Goal: Task Accomplishment & Management: Use online tool/utility

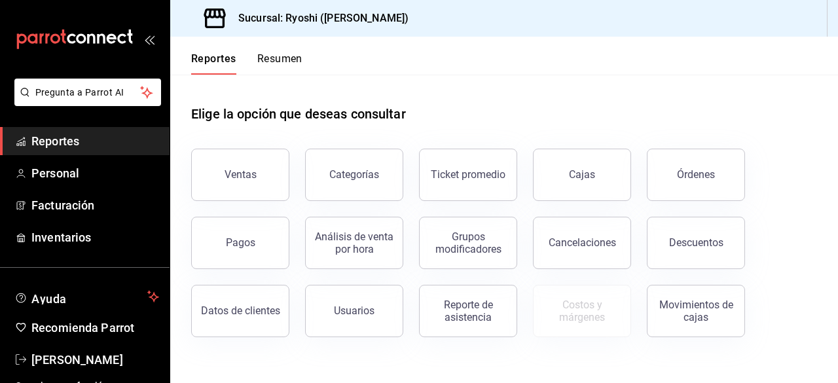
click at [708, 232] on button "Descuentos" at bounding box center [696, 243] width 98 height 52
click at [708, 232] on html "Pregunta a Parrot AI Reportes Personal Facturación Inventarios Ayuda Recomienda…" at bounding box center [419, 191] width 838 height 383
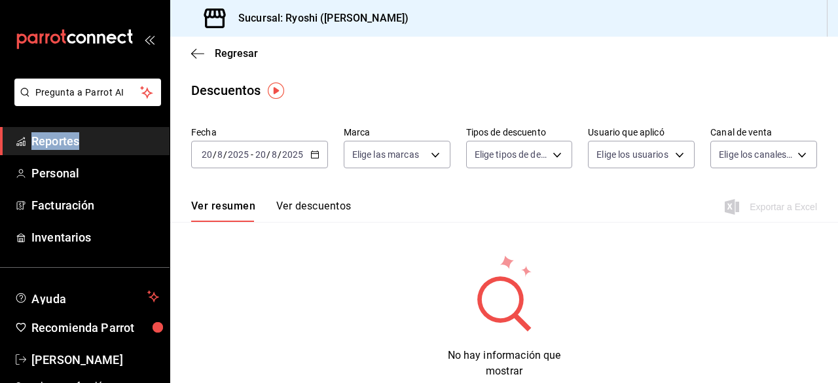
click at [318, 152] on icon "button" at bounding box center [314, 154] width 9 height 9
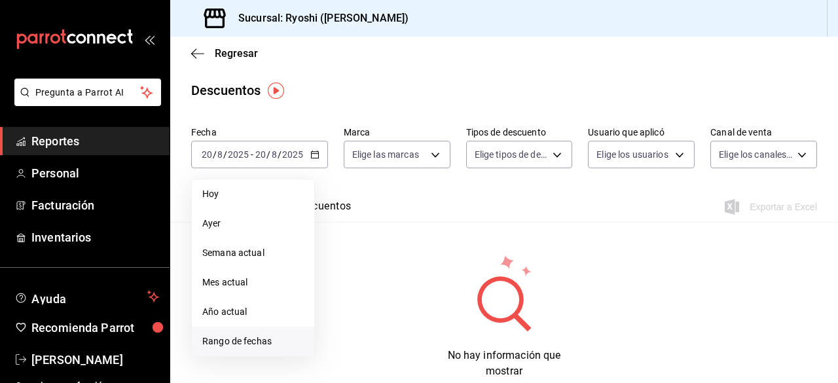
click at [255, 342] on span "Rango de fechas" at bounding box center [252, 341] width 101 height 14
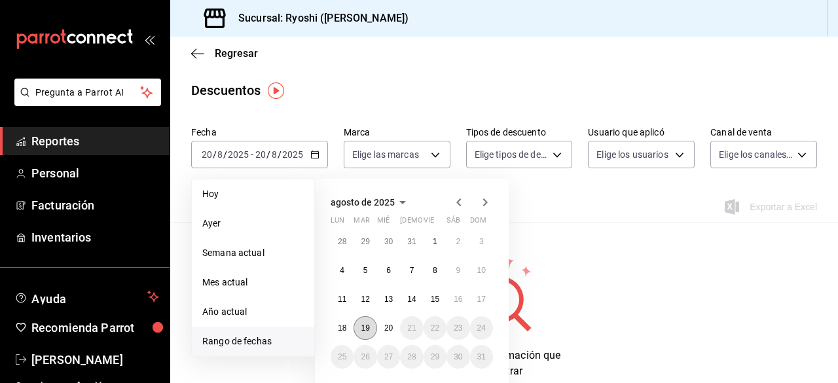
click at [363, 330] on abbr "19" at bounding box center [365, 327] width 9 height 9
click at [383, 332] on button "20" at bounding box center [388, 328] width 23 height 24
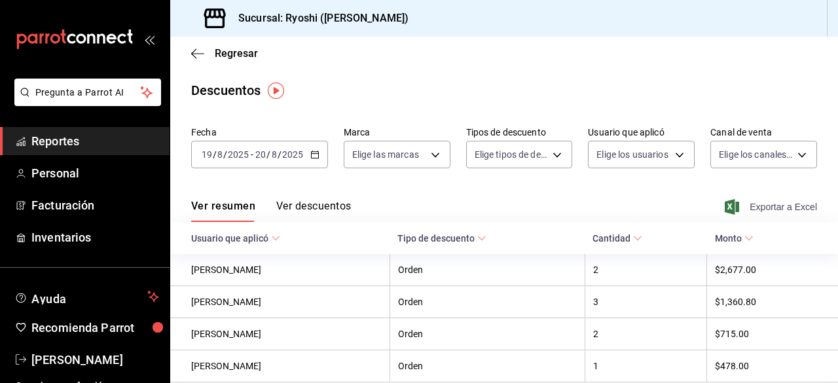
click at [745, 200] on span "Exportar a Excel" at bounding box center [772, 207] width 90 height 16
click at [745, 200] on div "Ver resumen Ver descuentos Exportando a excel..." at bounding box center [503, 203] width 667 height 38
click at [202, 58] on icon "button" at bounding box center [197, 54] width 13 height 12
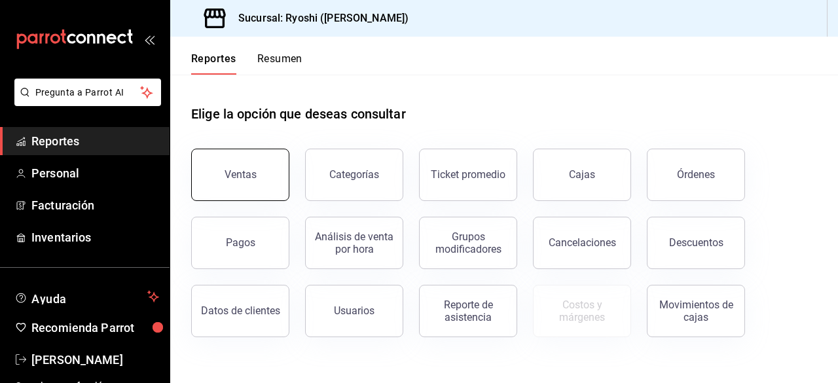
click at [262, 169] on button "Ventas" at bounding box center [240, 175] width 98 height 52
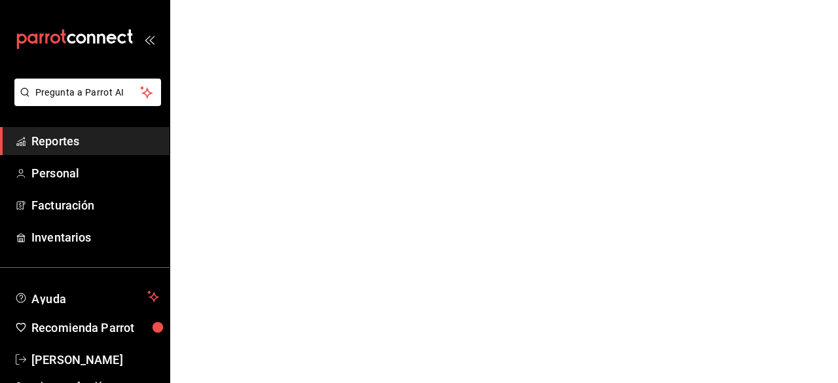
click at [262, 0] on html "Pregunta a Parrot AI Reportes Personal Facturación Inventarios Ayuda Recomienda…" at bounding box center [419, 0] width 838 height 0
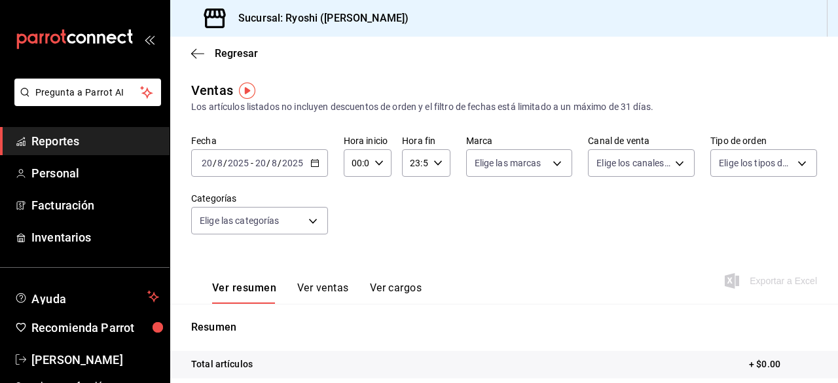
click at [310, 168] on div "[DATE] [DATE] - [DATE] [DATE]" at bounding box center [259, 162] width 137 height 27
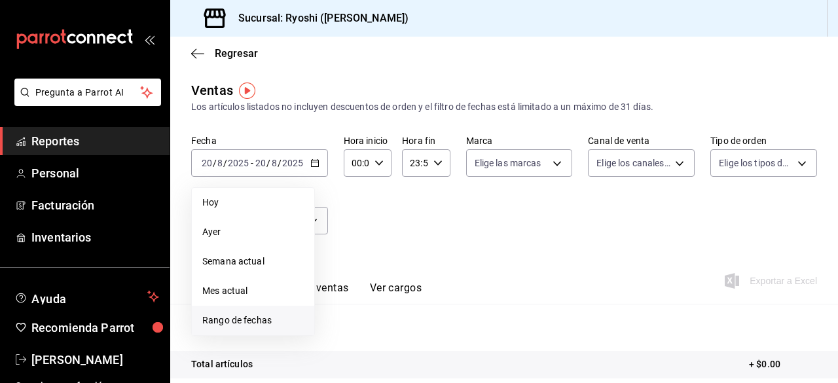
click at [248, 324] on span "Rango de fechas" at bounding box center [252, 320] width 101 height 14
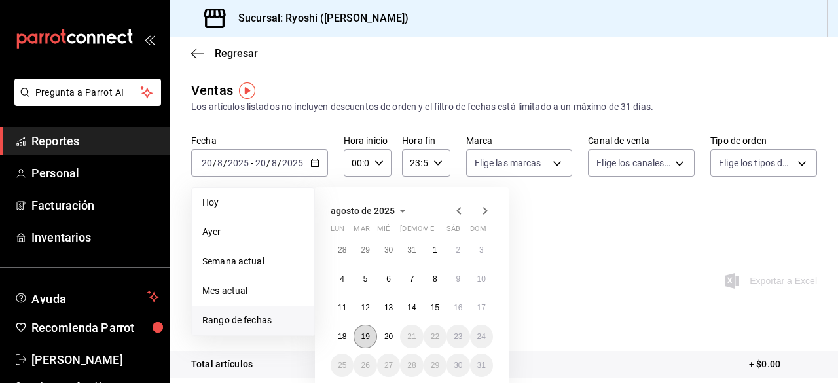
click at [361, 333] on abbr "19" at bounding box center [365, 336] width 9 height 9
click at [383, 340] on button "20" at bounding box center [388, 337] width 23 height 24
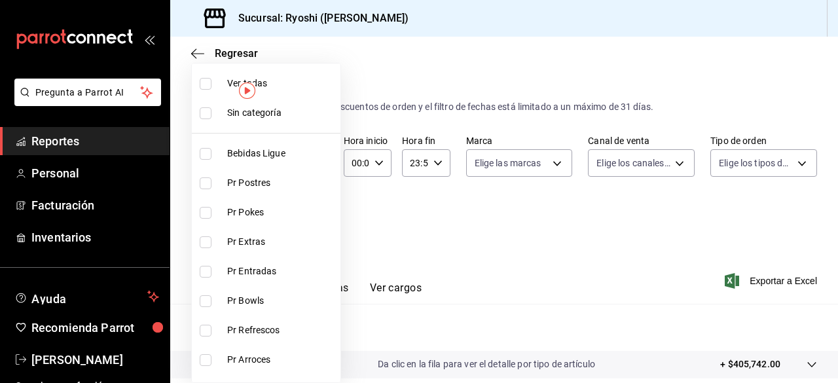
click at [314, 221] on body "Pregunta a Parrot AI Reportes Personal Facturación Inventarios Ayuda Recomienda…" at bounding box center [419, 191] width 838 height 383
click at [205, 83] on input "checkbox" at bounding box center [206, 84] width 12 height 12
checkbox input "true"
type input "ad186e92-f0af-46bc-bbfd-7ffa80562c6f,3971b1f1-eb4c-4b65-a33f-e0602f1a7270,e647e…"
checkbox input "true"
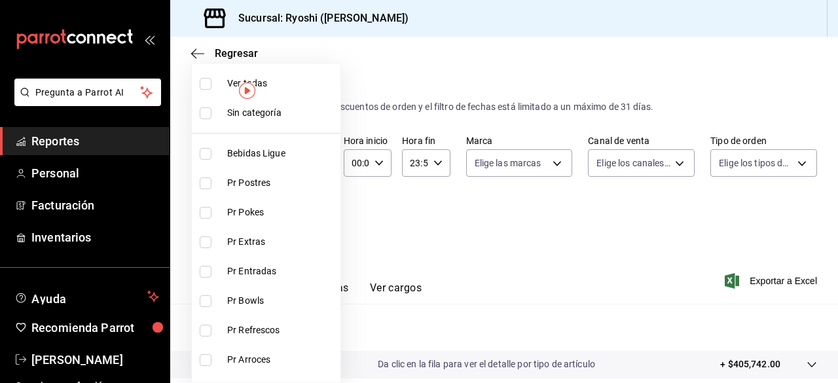
checkbox input "true"
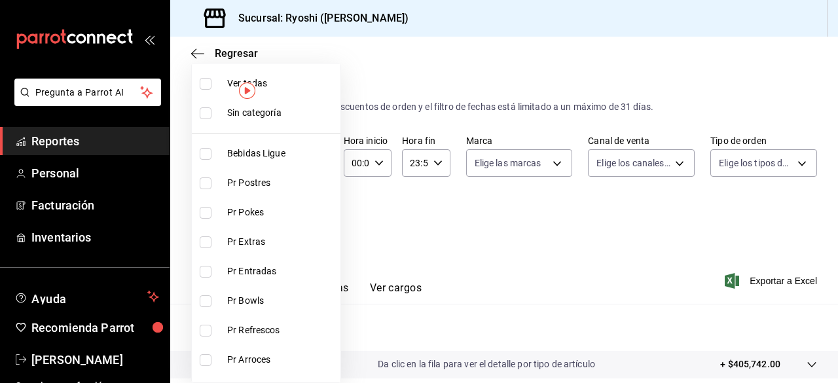
checkbox input "true"
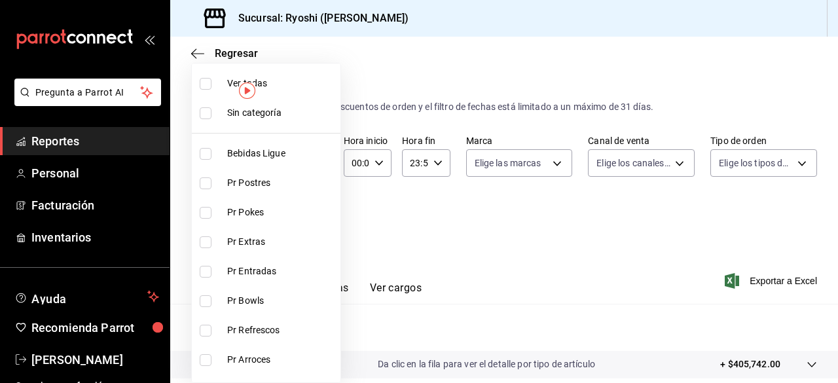
checkbox input "true"
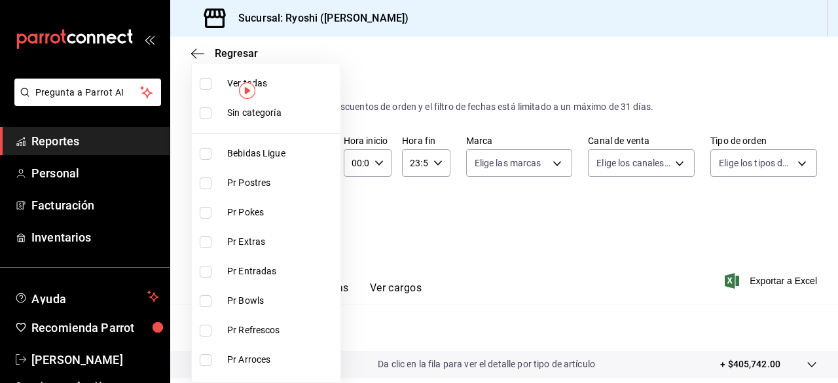
checkbox input "true"
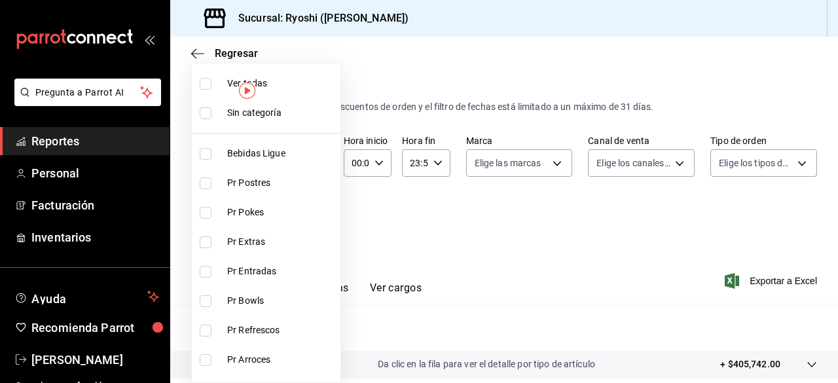
checkbox input "true"
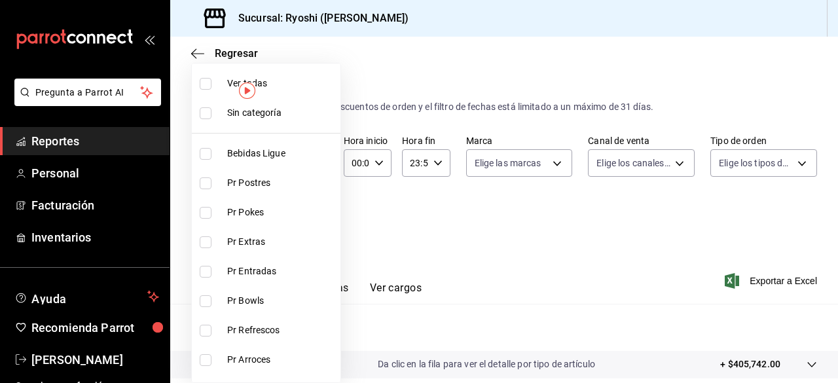
checkbox input "true"
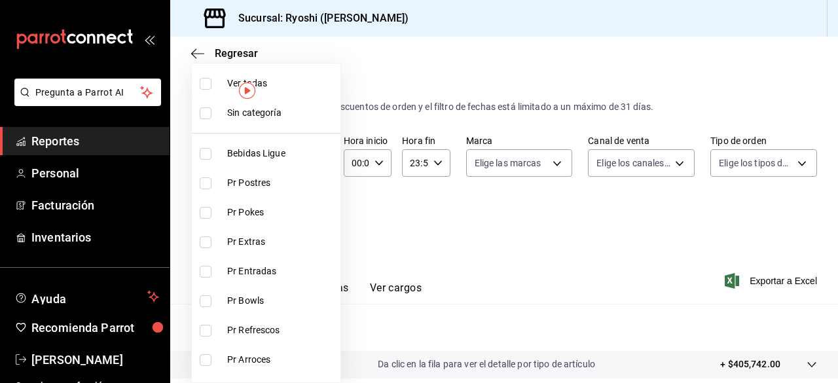
checkbox input "true"
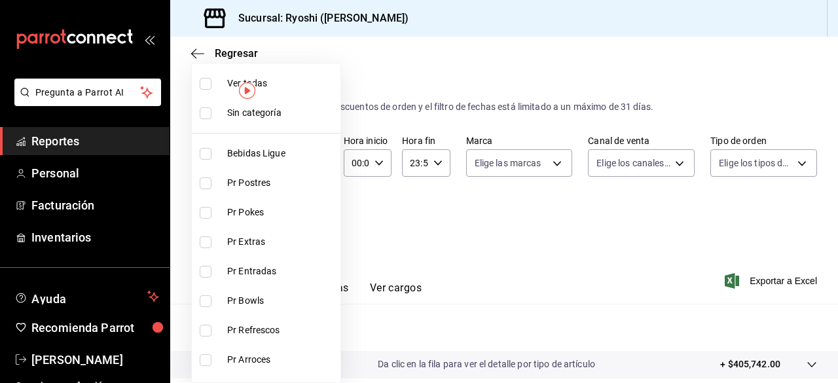
checkbox input "true"
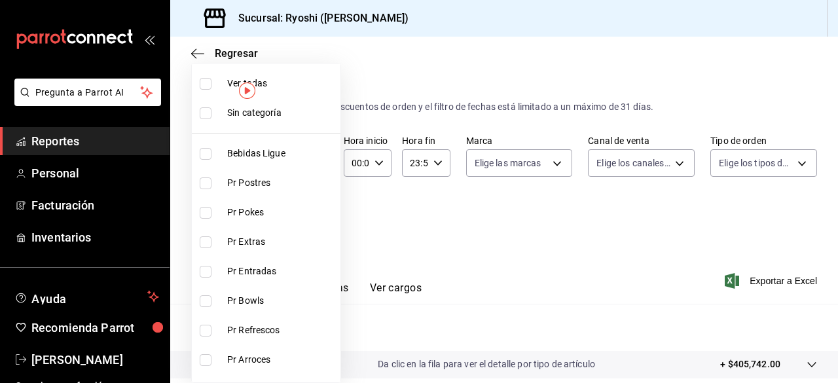
checkbox input "true"
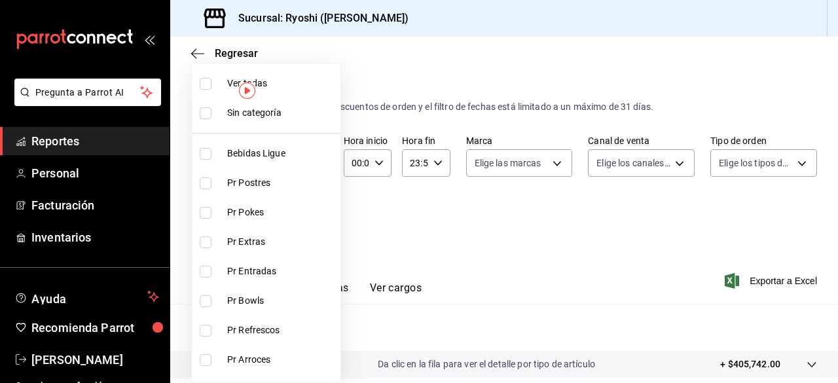
checkbox input "true"
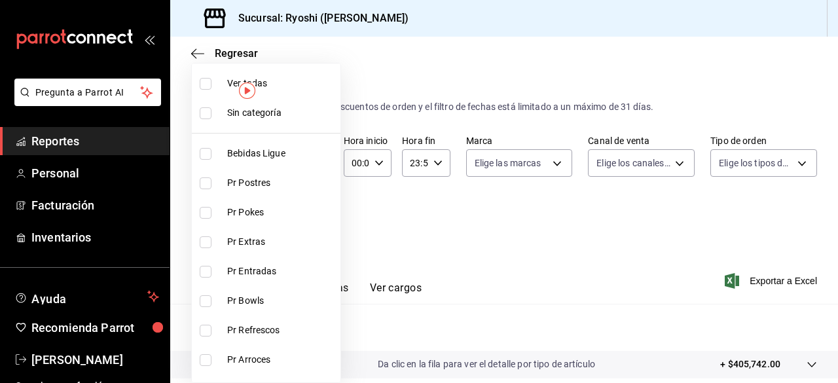
checkbox input "true"
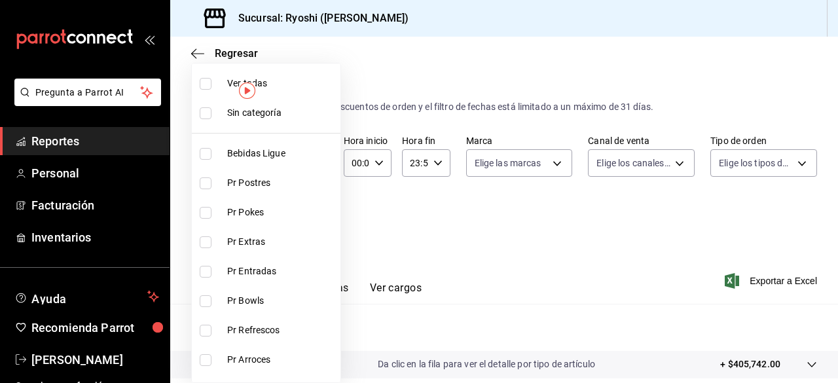
checkbox input "true"
click at [597, 281] on div at bounding box center [419, 191] width 838 height 383
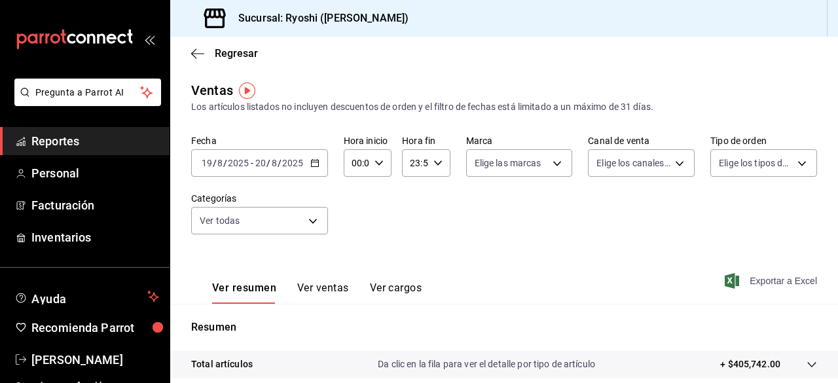
click at [745, 281] on span "Exportar a Excel" at bounding box center [772, 281] width 90 height 16
click at [745, 281] on div "Exportando a excel..." at bounding box center [764, 281] width 106 height 12
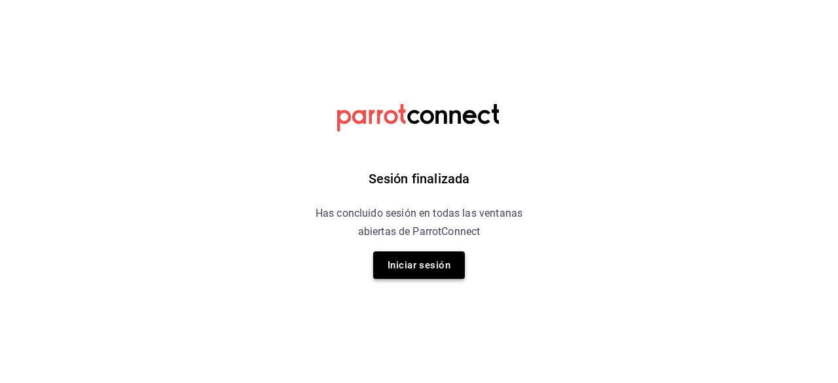
click at [440, 274] on button "Iniciar sesión" at bounding box center [419, 264] width 92 height 27
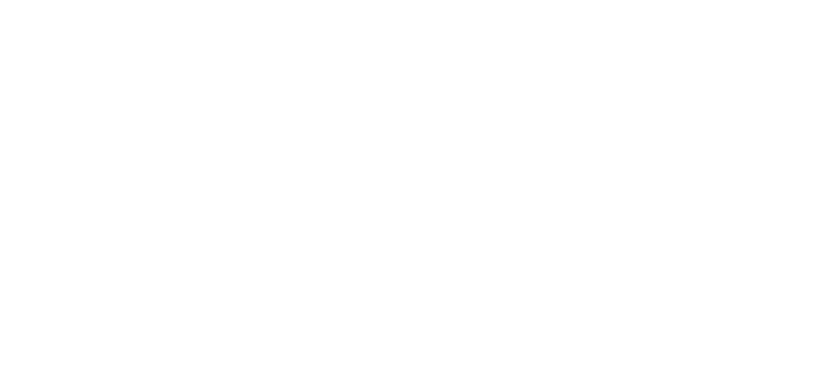
click at [440, 0] on html at bounding box center [419, 0] width 838 height 0
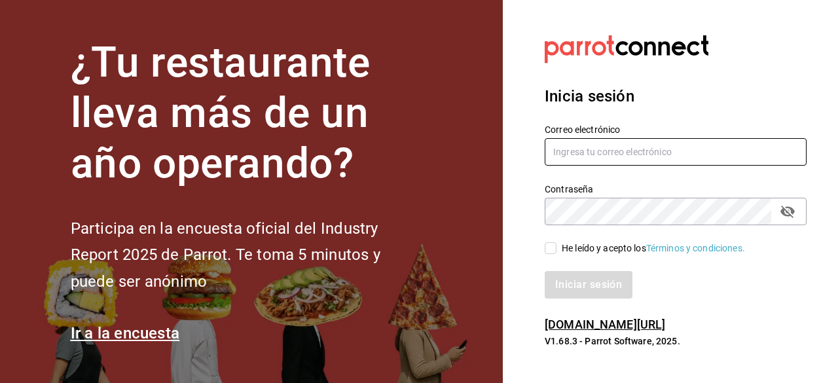
type input "[EMAIL_ADDRESS][DOMAIN_NAME]"
click at [551, 244] on input "He leído y acepto los Términos y condiciones." at bounding box center [550, 248] width 12 height 12
checkbox input "true"
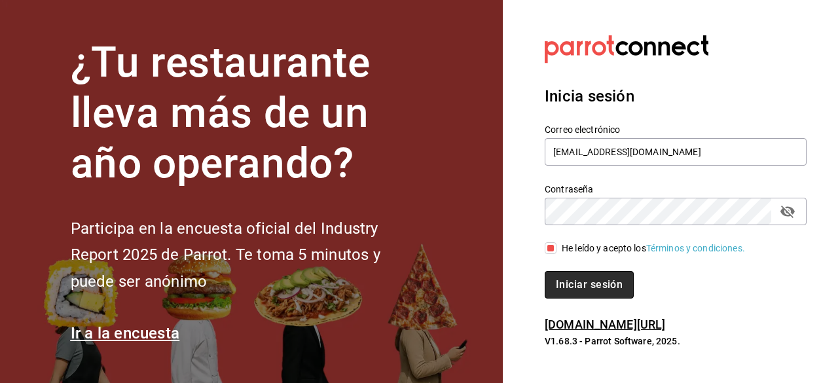
click at [566, 275] on button "Iniciar sesión" at bounding box center [588, 284] width 89 height 27
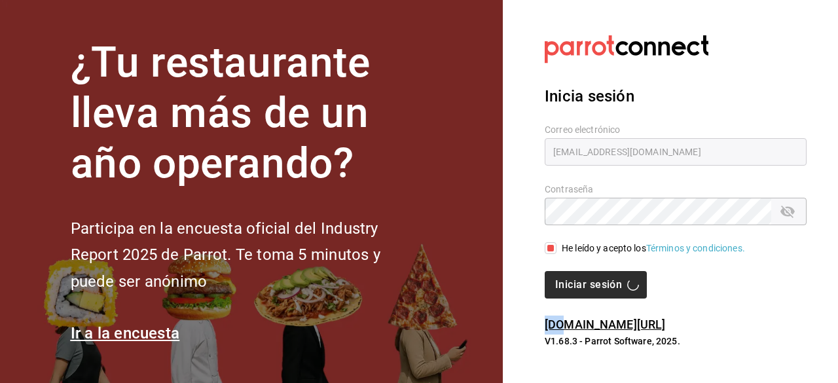
click at [566, 275] on div "Iniciar sesión" at bounding box center [675, 284] width 262 height 27
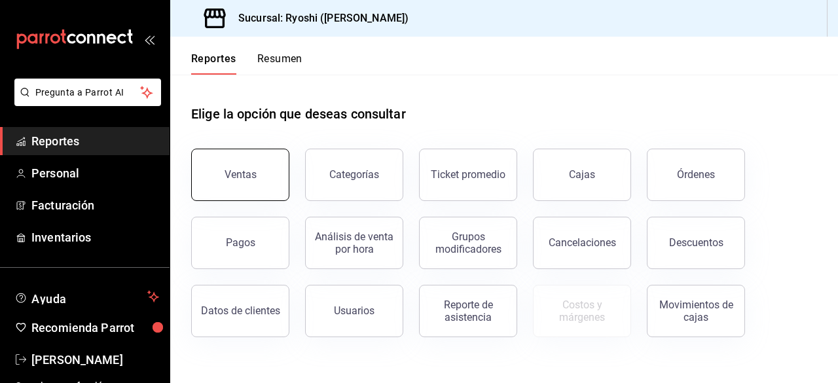
click at [243, 162] on button "Ventas" at bounding box center [240, 175] width 98 height 52
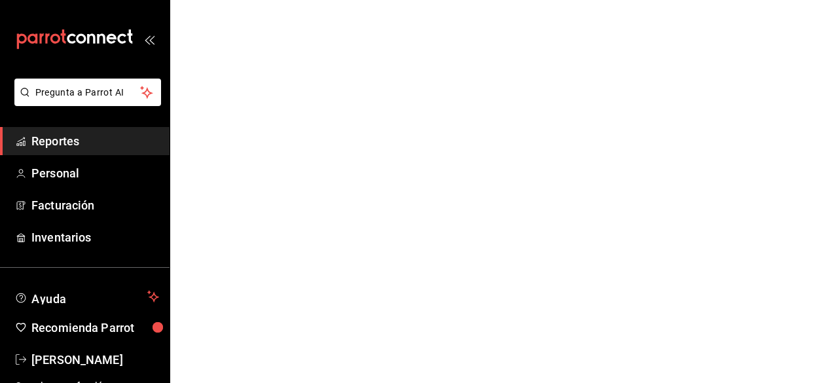
click at [243, 0] on html "Pregunta a Parrot AI Reportes Personal Facturación Inventarios Ayuda Recomienda…" at bounding box center [419, 0] width 838 height 0
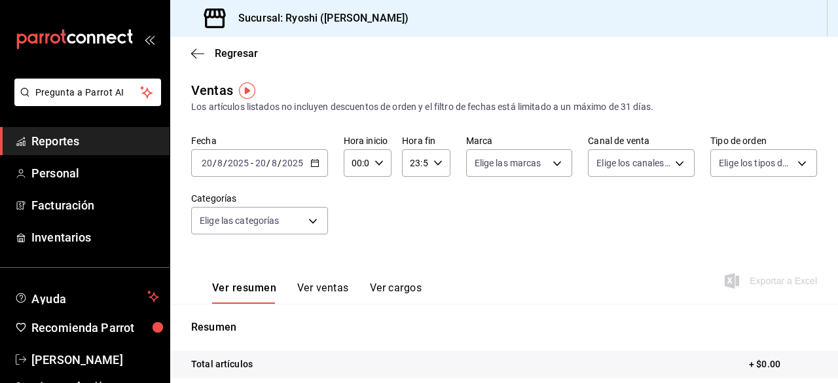
click at [319, 160] on div "[DATE] [DATE] - [DATE] [DATE]" at bounding box center [259, 162] width 137 height 27
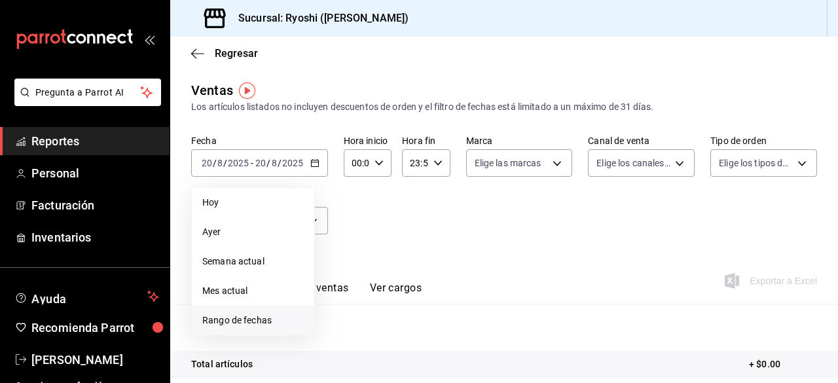
click at [243, 317] on span "Rango de fechas" at bounding box center [252, 320] width 101 height 14
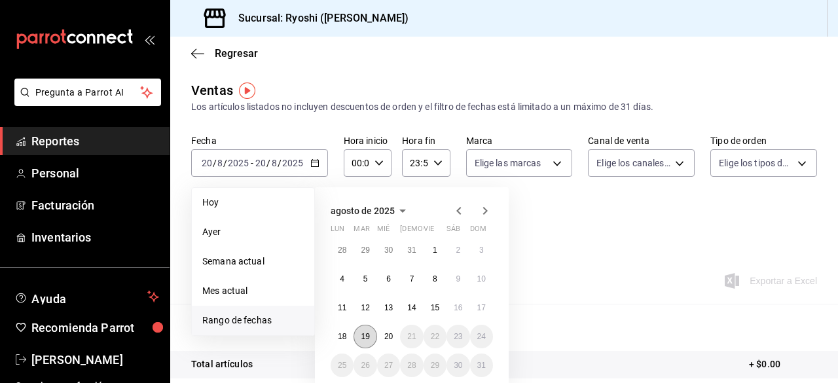
click at [371, 332] on button "19" at bounding box center [364, 337] width 23 height 24
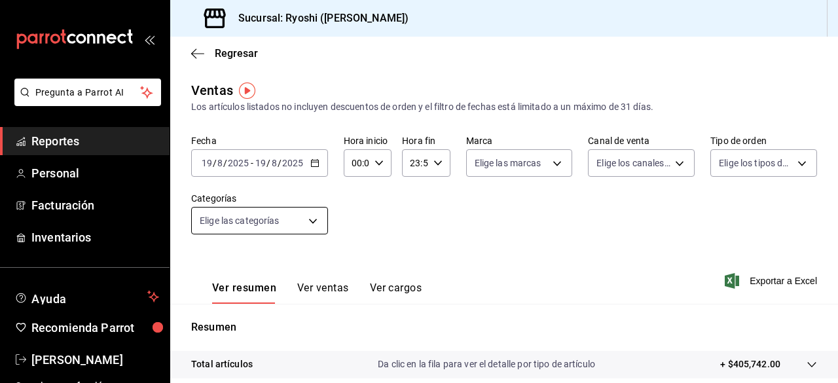
click at [310, 226] on body "Pregunta a Parrot AI Reportes Personal Facturación Inventarios Ayuda Recomienda…" at bounding box center [419, 191] width 838 height 383
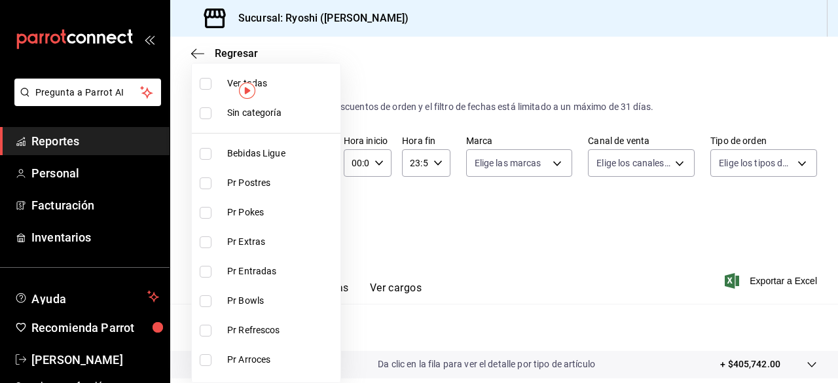
click at [400, 234] on div at bounding box center [419, 191] width 838 height 383
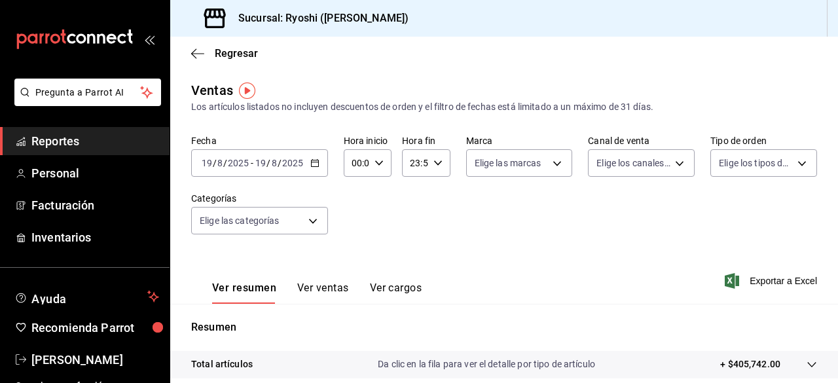
click at [315, 162] on \(Stroke\) "button" at bounding box center [314, 162] width 7 height 1
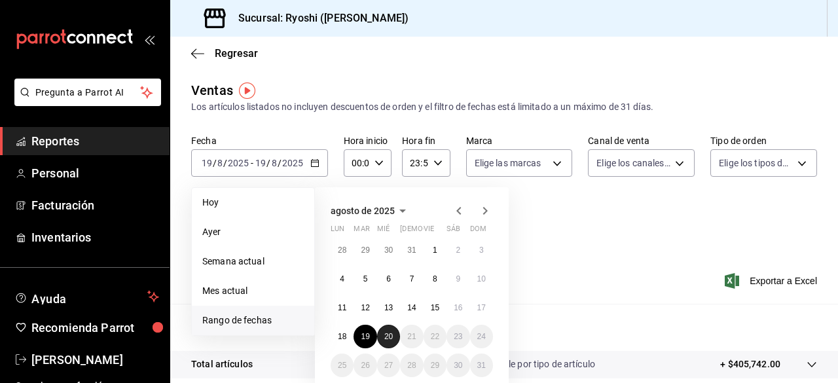
click at [383, 336] on button "20" at bounding box center [388, 337] width 23 height 24
click at [370, 336] on button "19" at bounding box center [364, 337] width 23 height 24
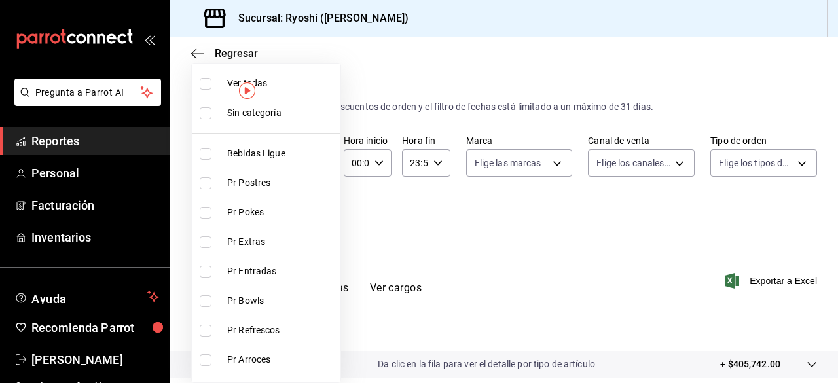
click at [310, 217] on body "Pregunta a Parrot AI Reportes Personal Facturación Inventarios Ayuda Recomienda…" at bounding box center [419, 191] width 838 height 383
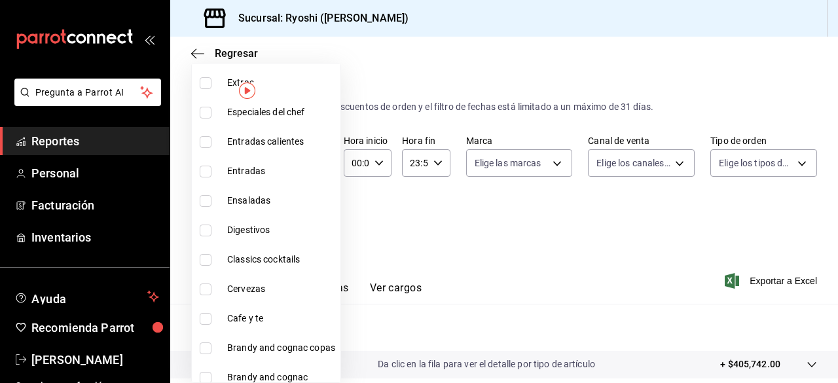
scroll to position [1468, 0]
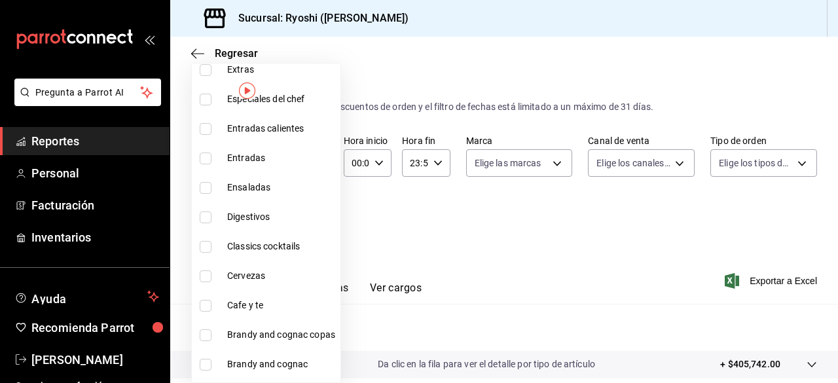
click at [204, 306] on input "checkbox" at bounding box center [206, 306] width 12 height 12
checkbox input "true"
type input "e9d65df4-369a-41df-af20-a5332ddf0d85"
click at [588, 250] on div at bounding box center [419, 191] width 838 height 383
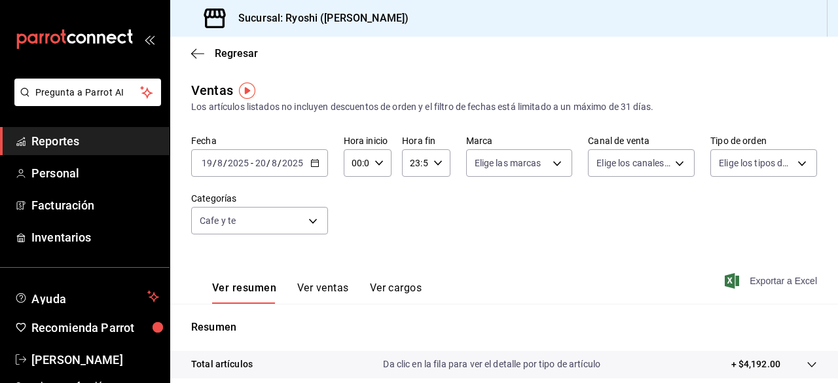
click at [740, 283] on span "Exportar a Excel" at bounding box center [772, 281] width 90 height 16
click at [740, 283] on div "Exportando a excel..." at bounding box center [764, 281] width 106 height 12
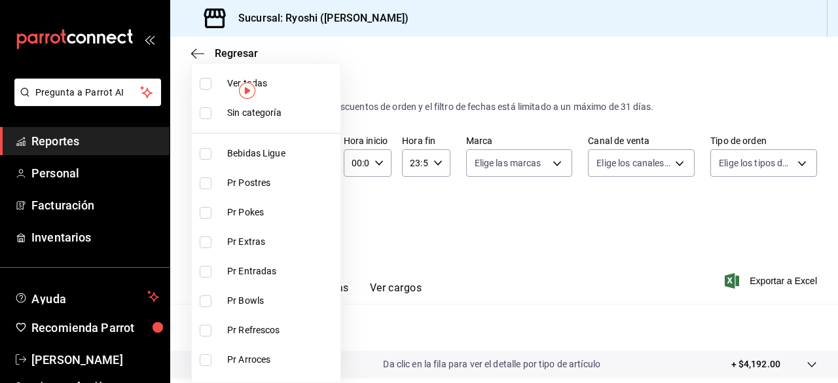
click at [313, 226] on body "Pregunta a Parrot AI Reportes Personal Facturación Inventarios Ayuda Recomienda…" at bounding box center [419, 191] width 838 height 383
click at [204, 86] on input "checkbox" at bounding box center [206, 84] width 12 height 12
checkbox input "true"
type input "ad186e92-f0af-46bc-bbfd-7ffa80562c6f,3971b1f1-eb4c-4b65-a33f-e0602f1a7270,e647e…"
checkbox input "true"
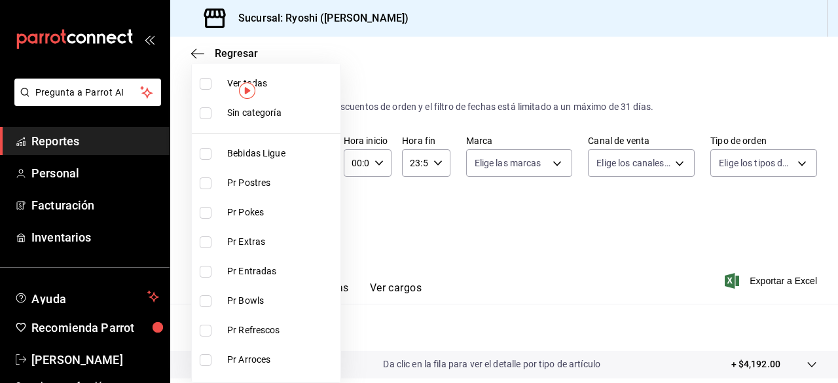
checkbox input "true"
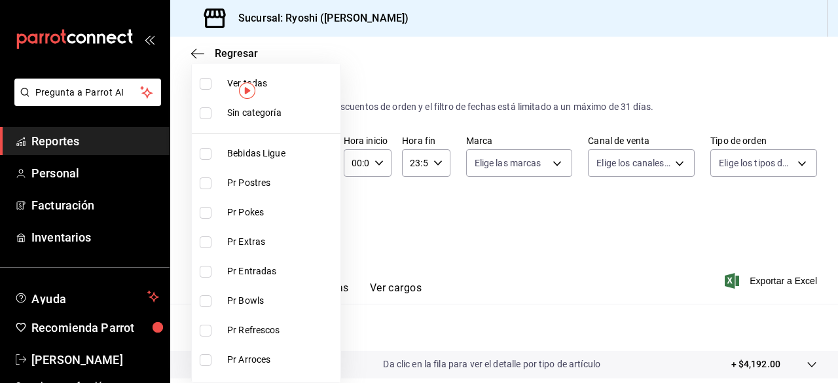
checkbox input "true"
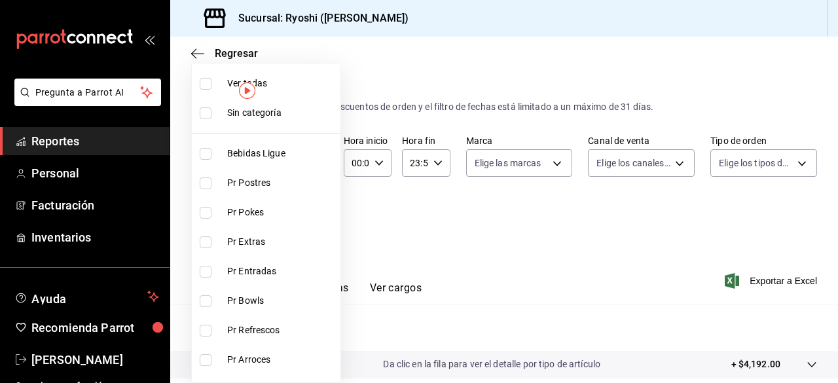
checkbox input "true"
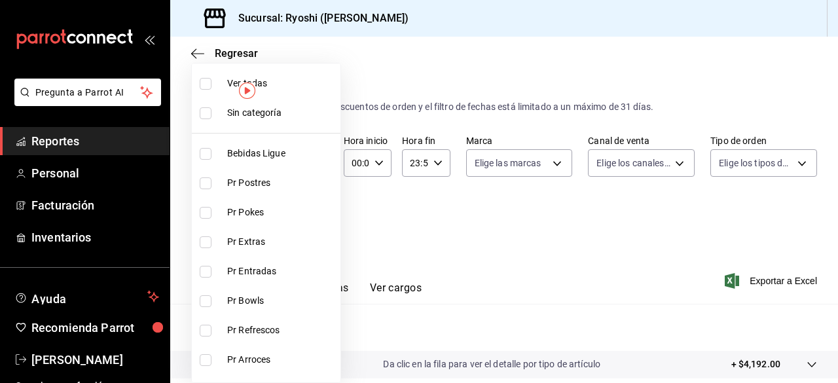
checkbox input "true"
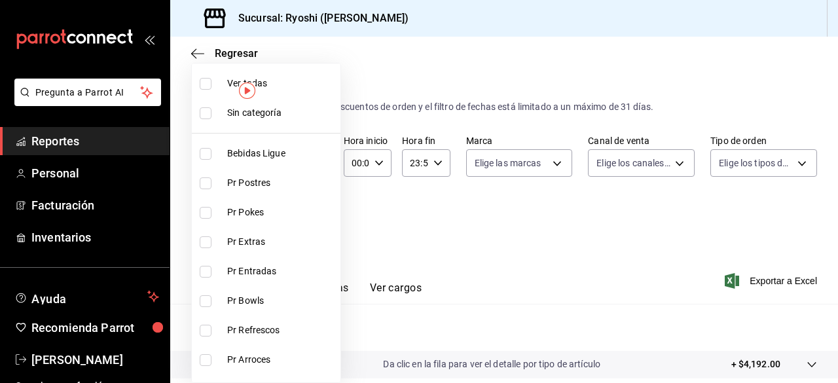
checkbox input "true"
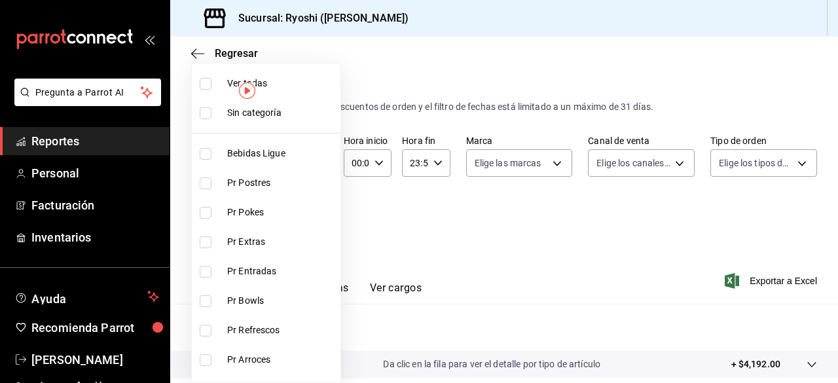
checkbox input "true"
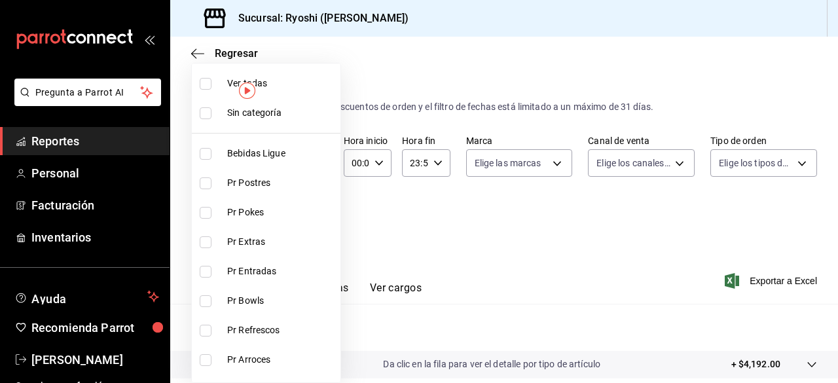
checkbox input "true"
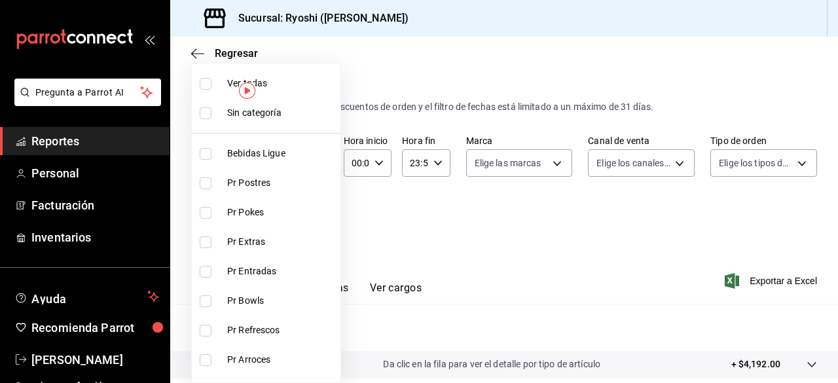
checkbox input "true"
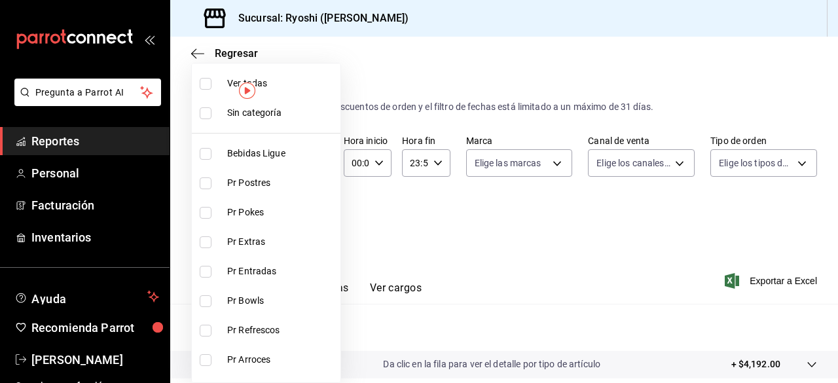
checkbox input "true"
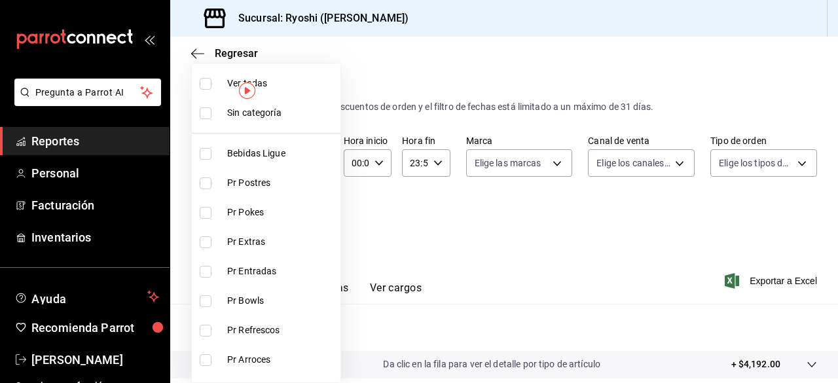
checkbox input "true"
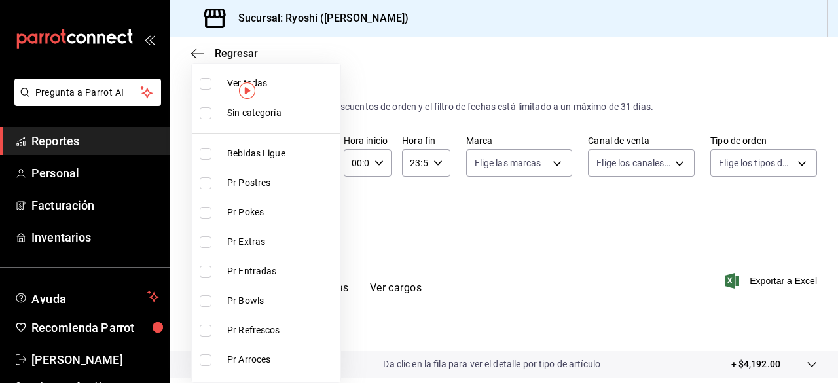
checkbox input "true"
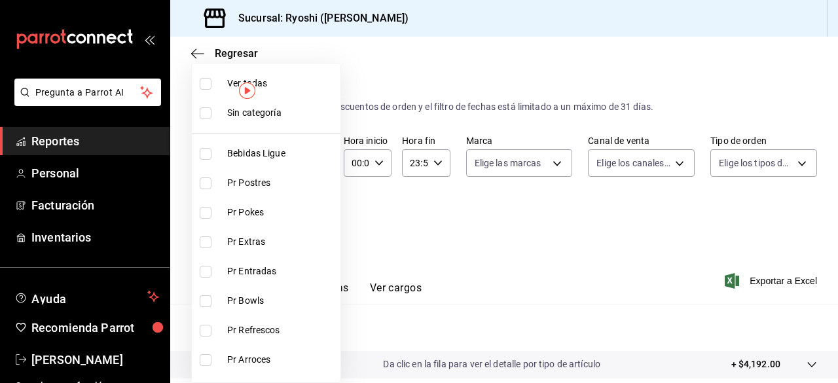
checkbox input "true"
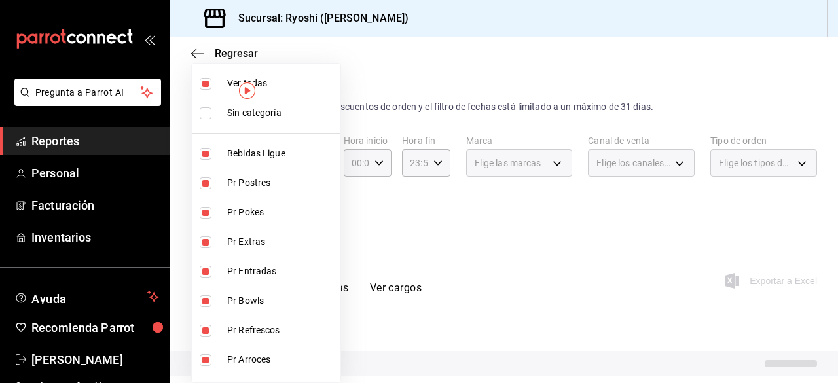
click at [204, 86] on input "checkbox" at bounding box center [206, 84] width 12 height 12
checkbox input "false"
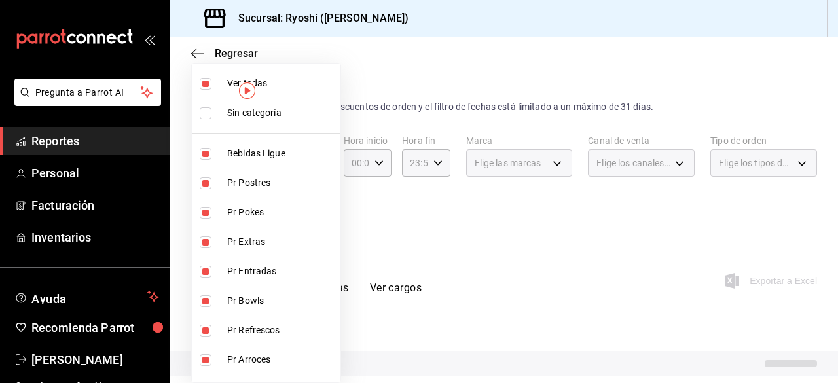
checkbox input "false"
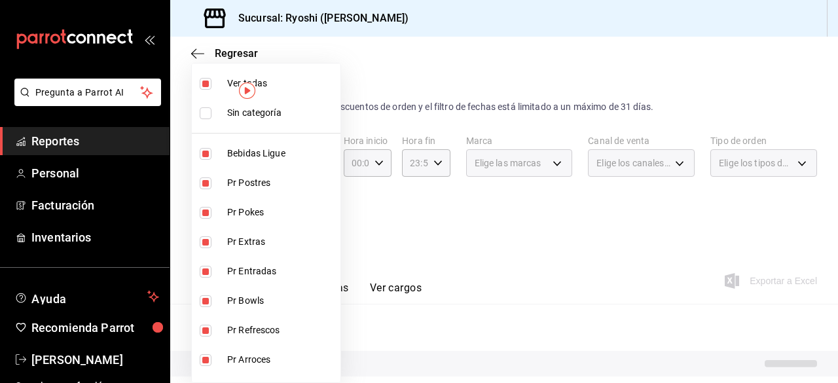
checkbox input "false"
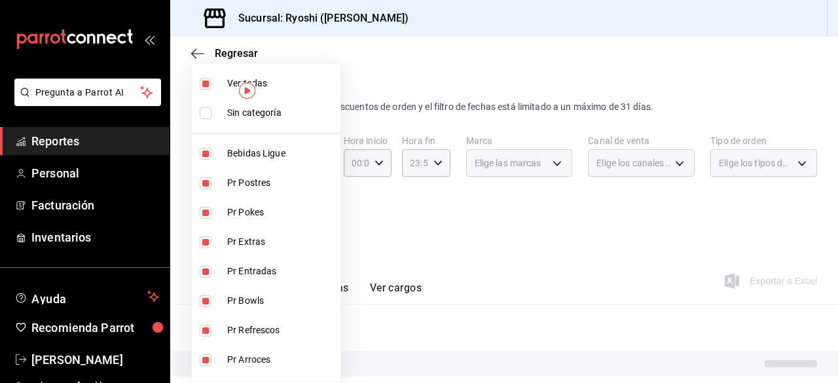
checkbox input "false"
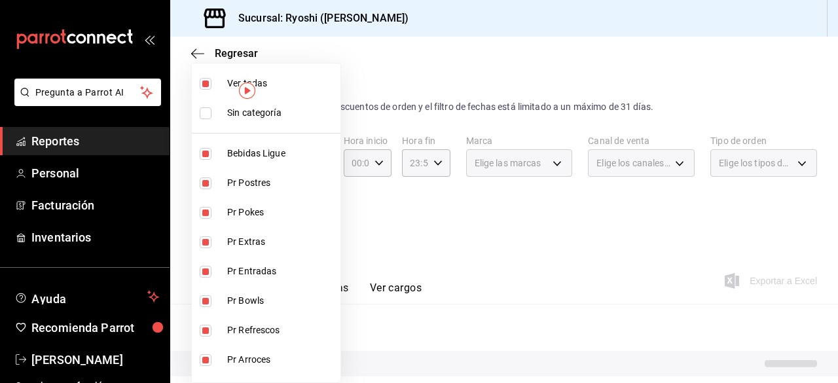
checkbox input "false"
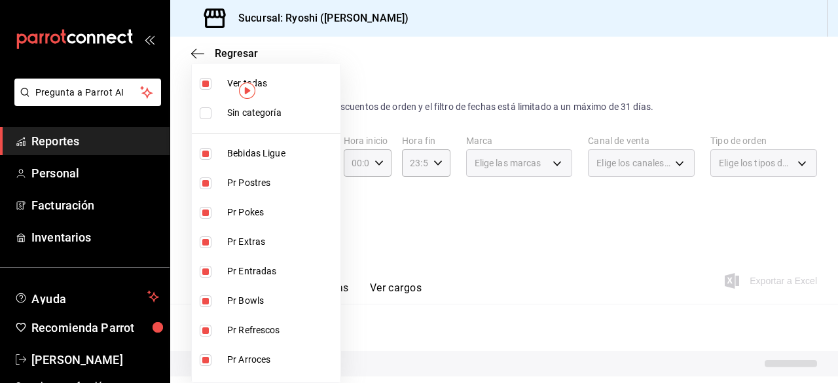
checkbox input "false"
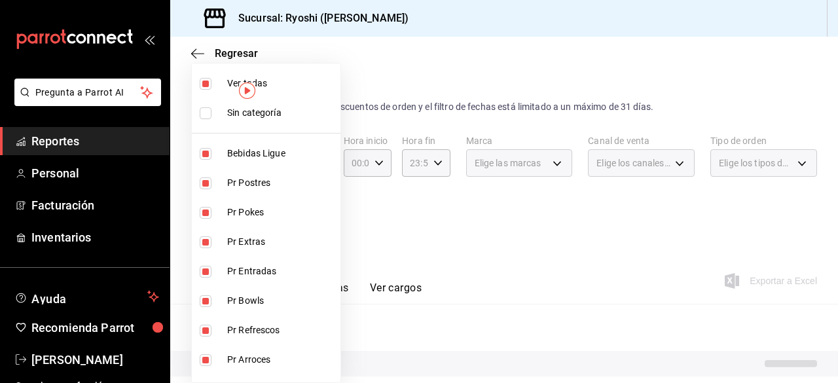
checkbox input "false"
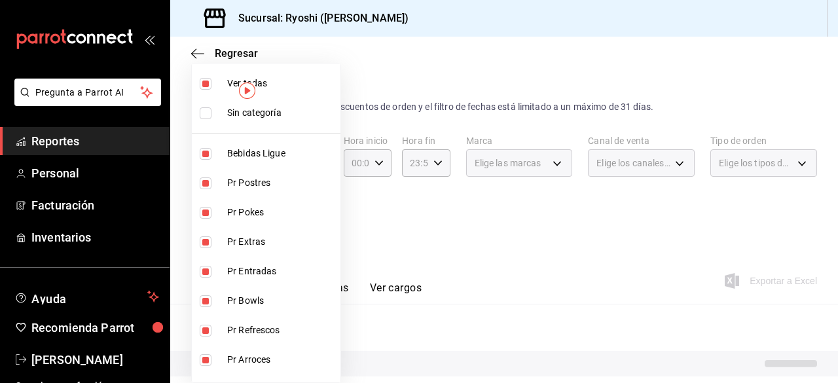
checkbox input "false"
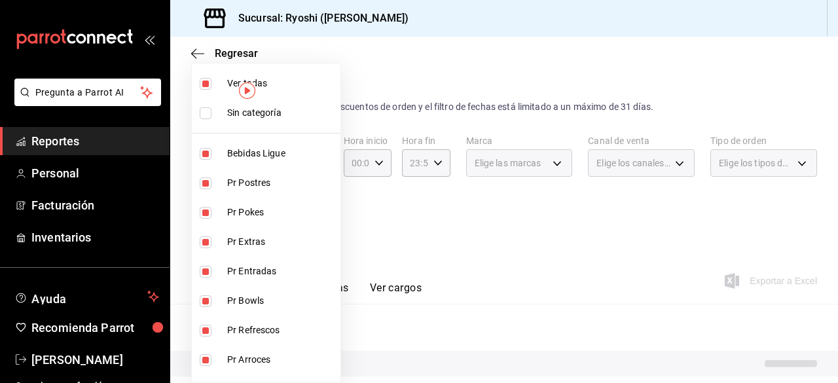
checkbox input "false"
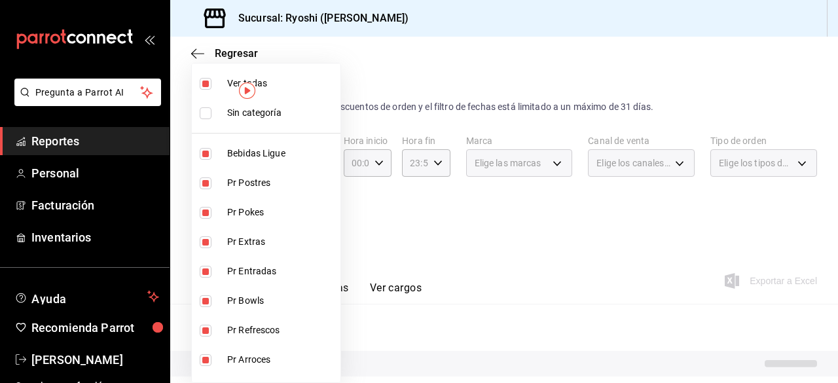
checkbox input "false"
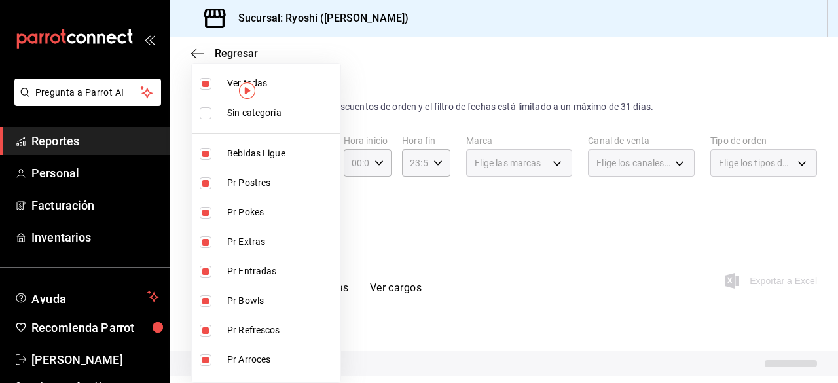
checkbox input "false"
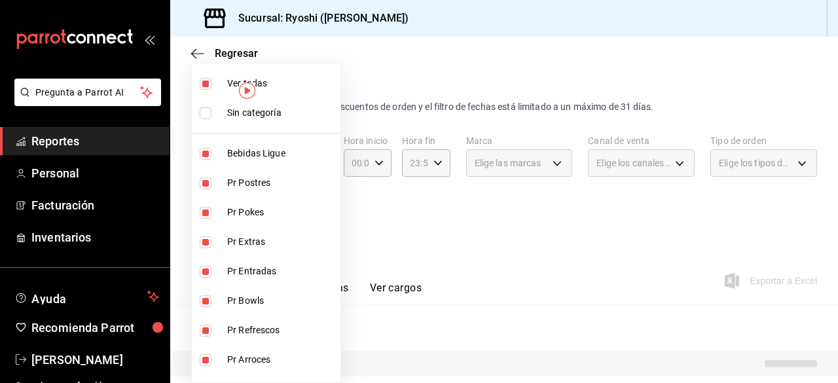
checkbox input "false"
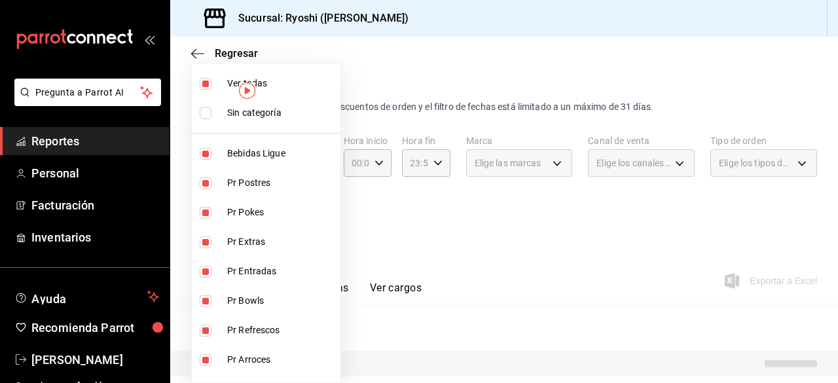
checkbox input "false"
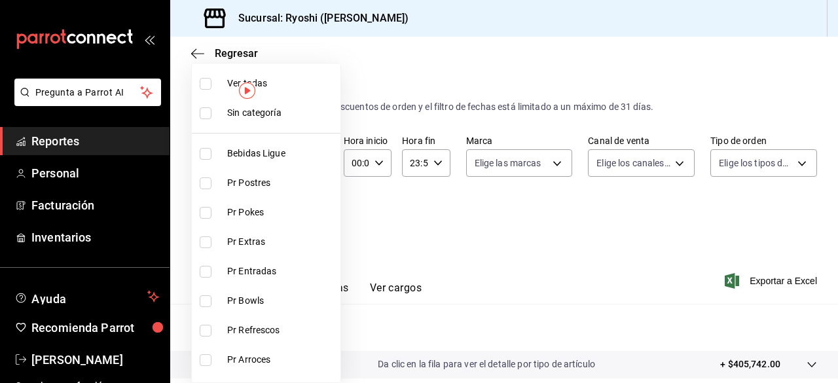
click at [207, 183] on input "checkbox" at bounding box center [206, 183] width 12 height 12
checkbox input "true"
type input "3971b1f1-eb4c-4b65-a33f-e0602f1a7270"
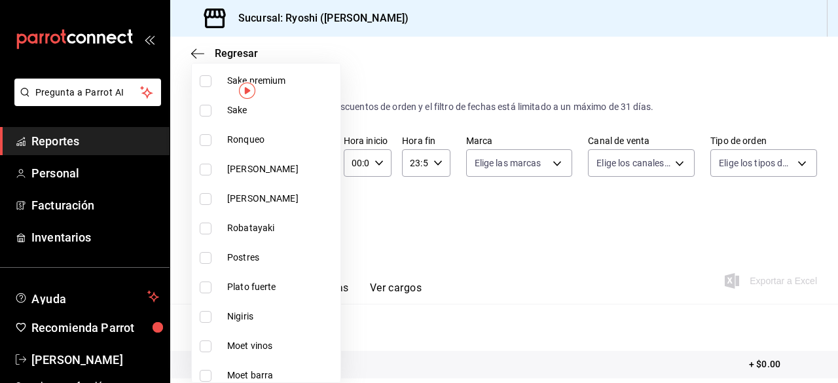
scroll to position [982, 0]
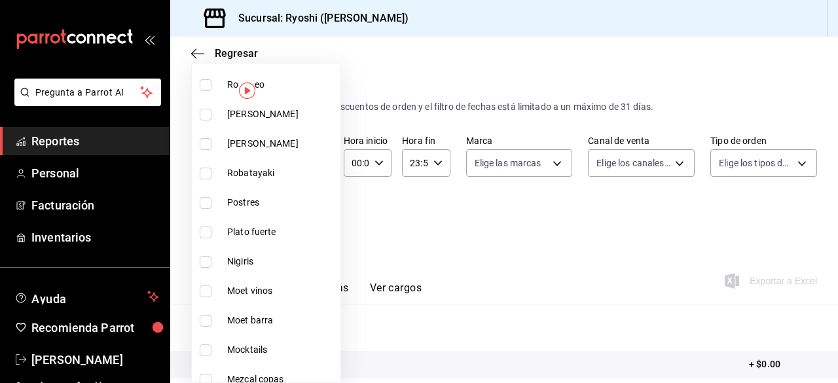
click at [204, 202] on input "checkbox" at bounding box center [206, 203] width 12 height 12
checkbox input "true"
type input "3971b1f1-eb4c-4b65-a33f-e0602f1a7270,f29fb788-a061-4889-ae5a-b73f6482cd79"
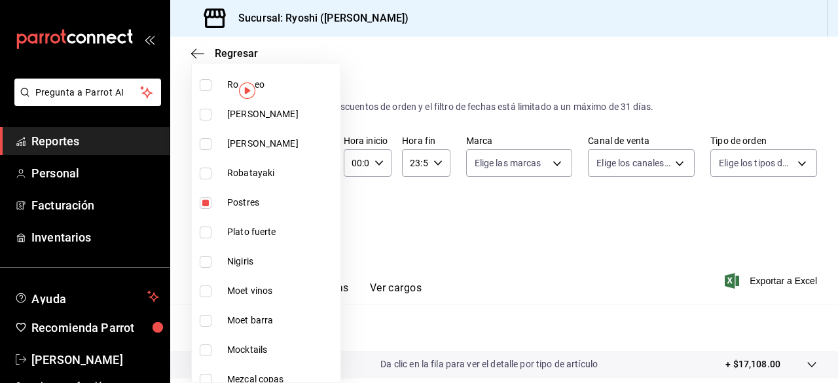
click at [554, 251] on div at bounding box center [419, 191] width 838 height 383
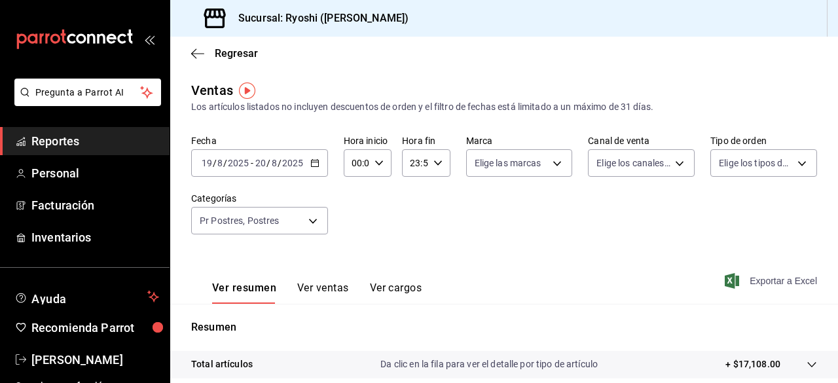
click at [739, 287] on span "Exportar a Excel" at bounding box center [772, 281] width 90 height 16
click at [739, 287] on div "Ver resumen Ver ventas Ver cargos Exportando a excel..." at bounding box center [503, 277] width 667 height 54
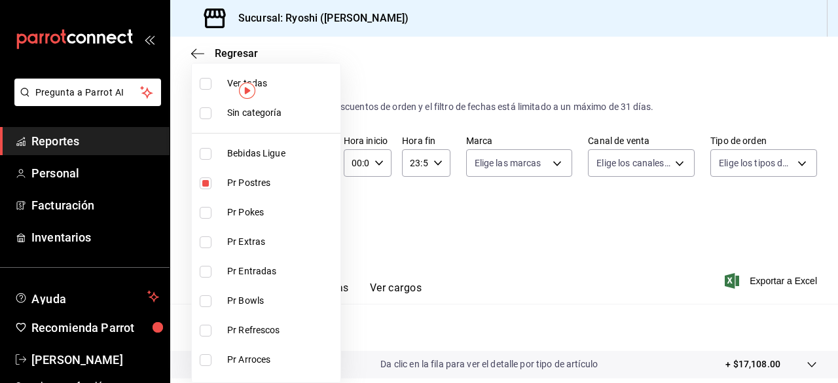
click at [313, 208] on body "Pregunta a Parrot AI Reportes Personal Facturación Inventarios Ayuda Recomienda…" at bounding box center [419, 191] width 838 height 383
click at [207, 86] on input "checkbox" at bounding box center [206, 84] width 12 height 12
checkbox input "true"
type input "ad186e92-f0af-46bc-bbfd-7ffa80562c6f,3971b1f1-eb4c-4b65-a33f-e0602f1a7270,e647e…"
checkbox input "true"
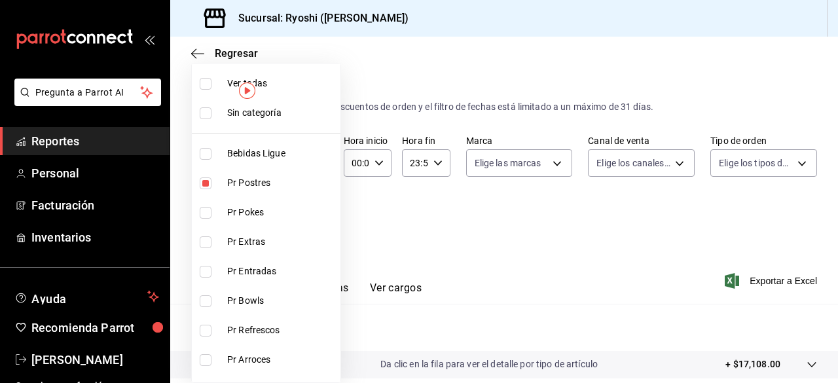
checkbox input "true"
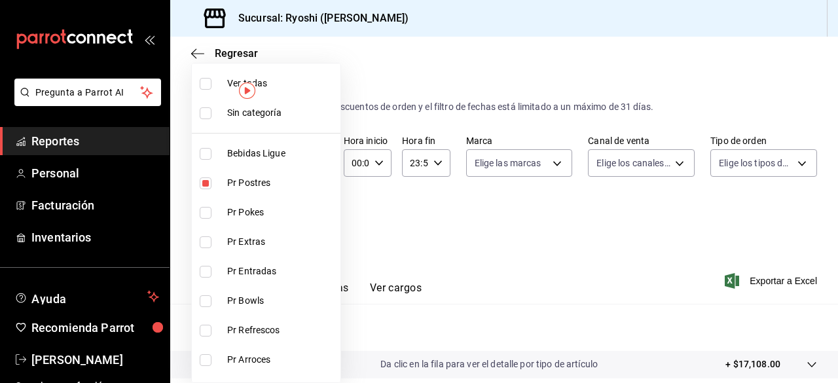
checkbox input "true"
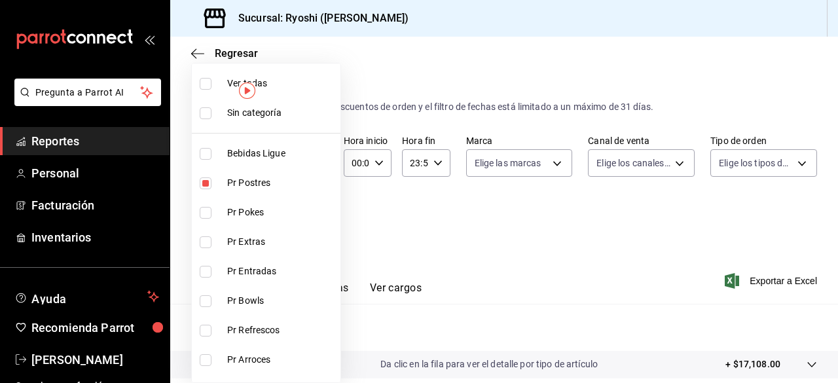
checkbox input "true"
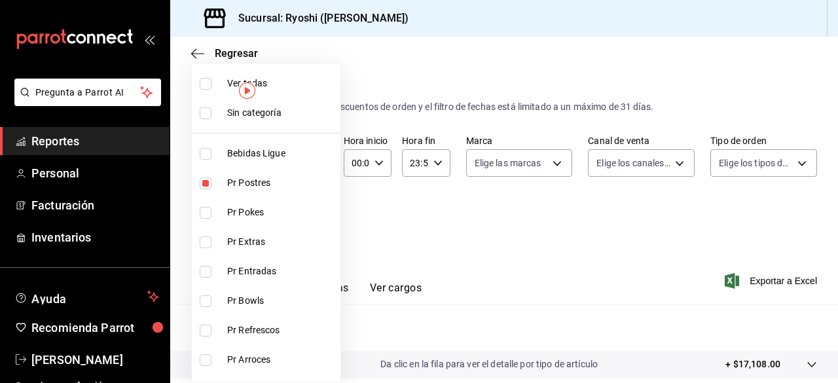
checkbox input "true"
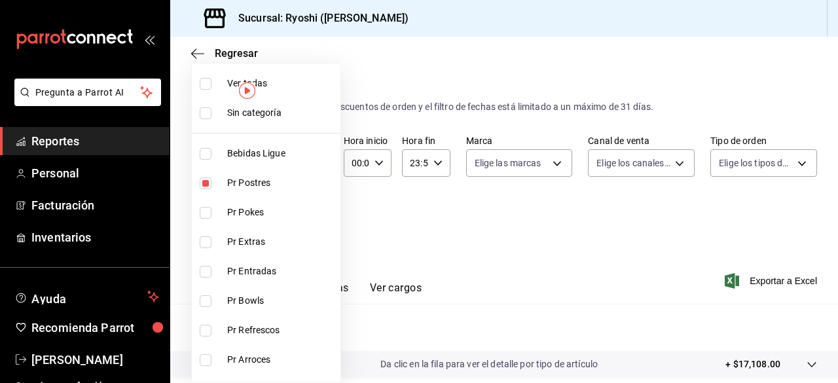
checkbox input "true"
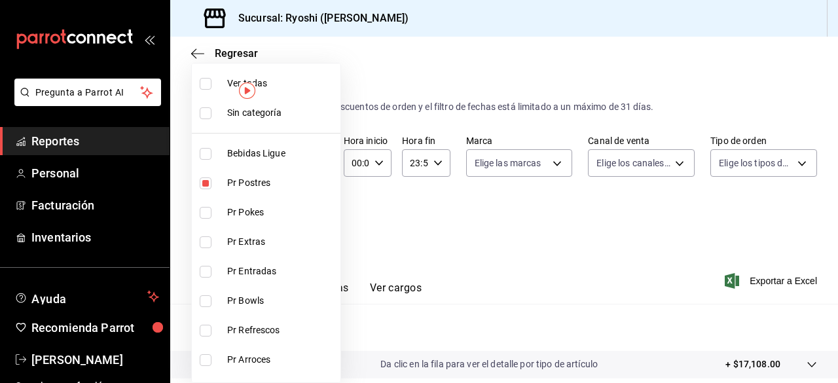
checkbox input "true"
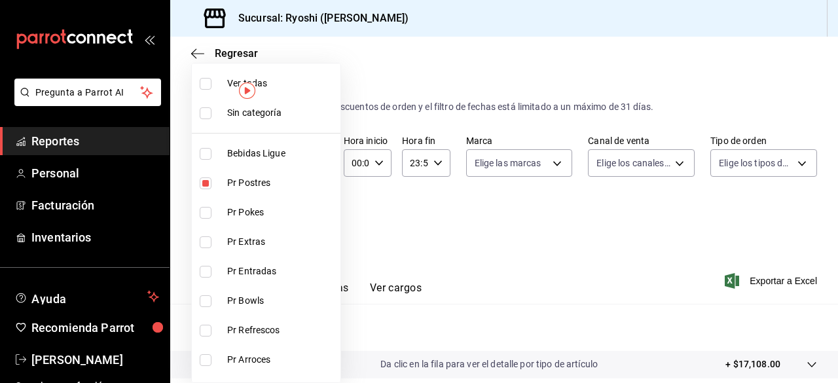
checkbox input "true"
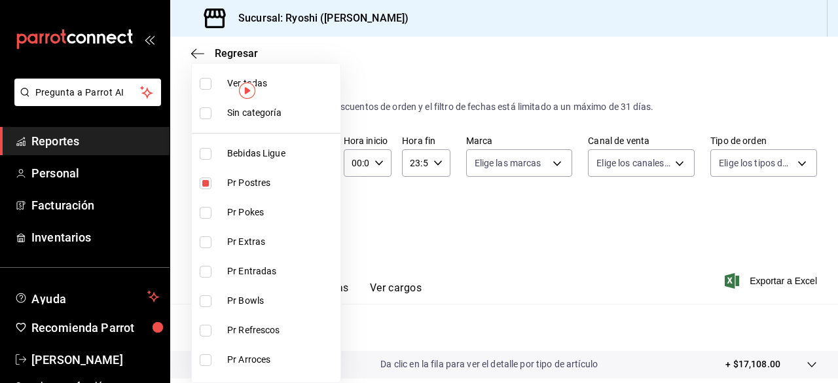
checkbox input "true"
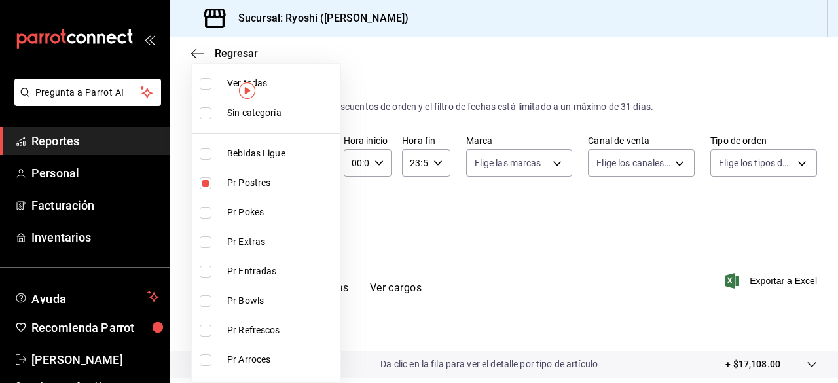
checkbox input "true"
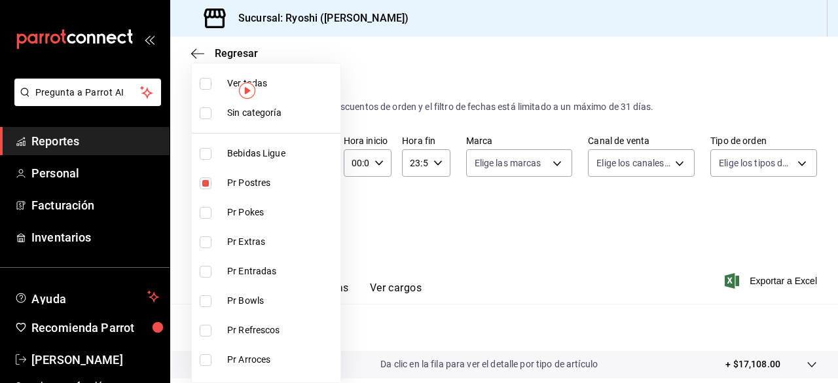
checkbox input "true"
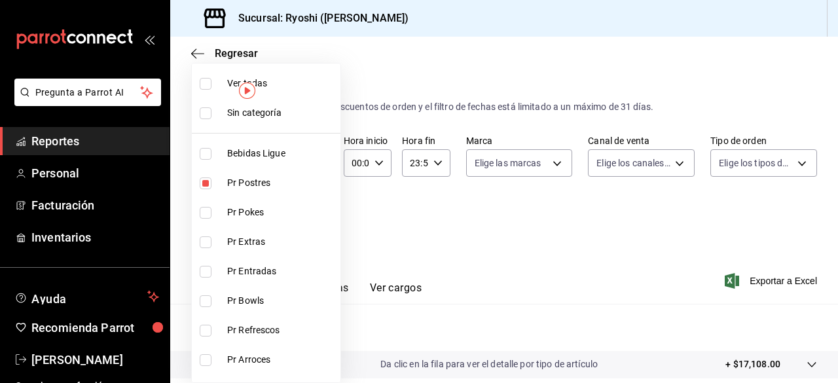
checkbox input "true"
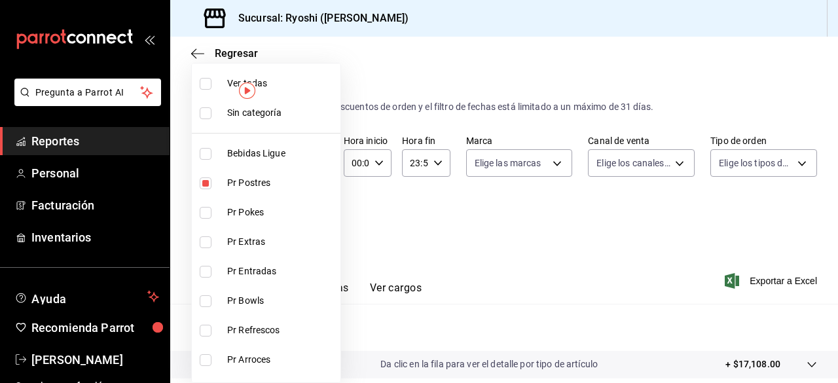
checkbox input "true"
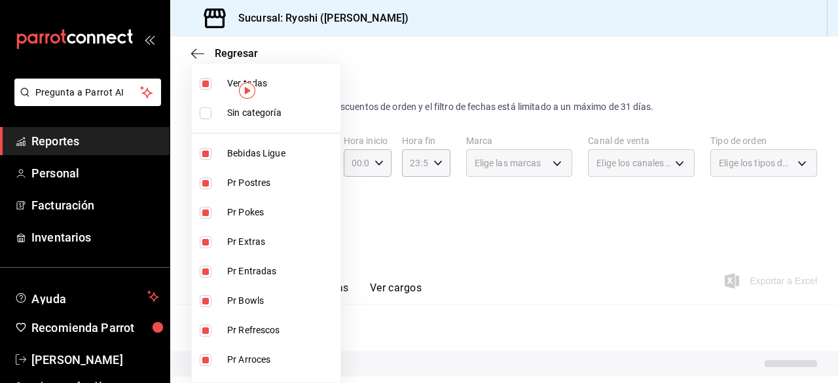
click at [207, 86] on input "checkbox" at bounding box center [206, 84] width 12 height 12
checkbox input "false"
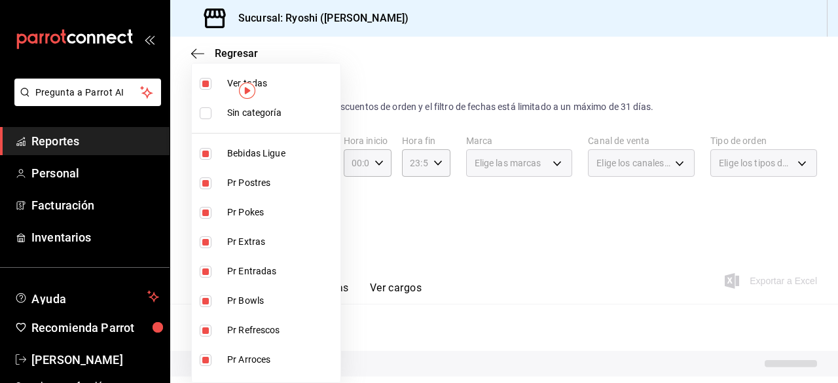
checkbox input "false"
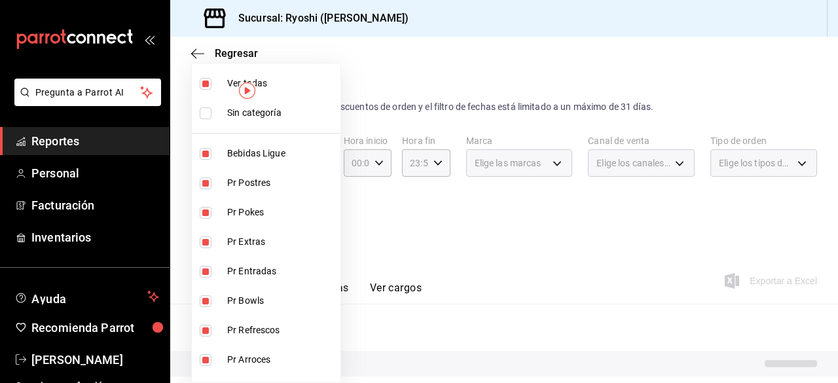
checkbox input "false"
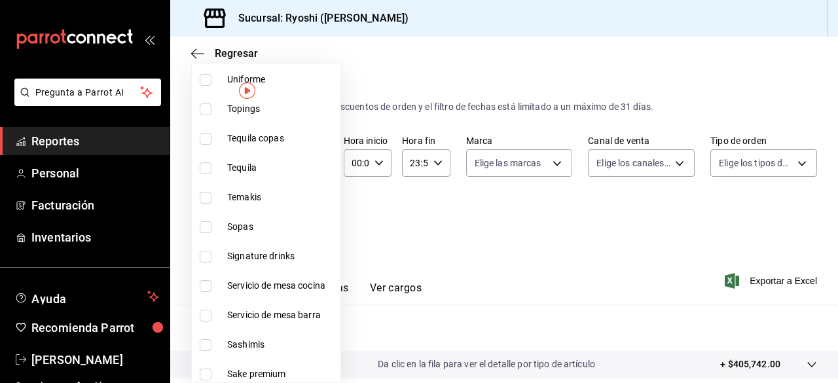
scroll to position [636, 0]
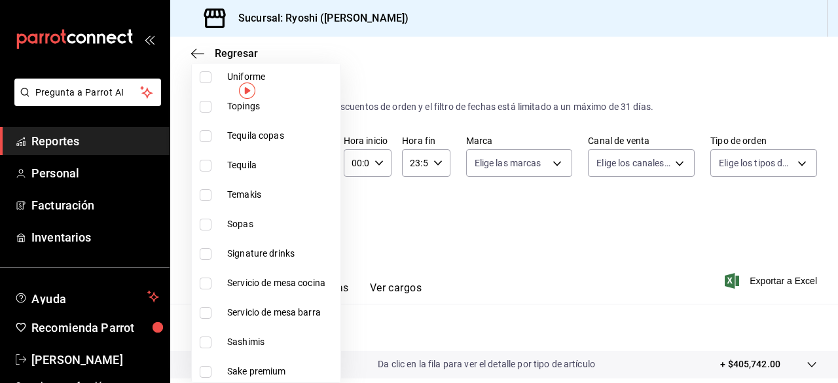
click at [205, 252] on input "checkbox" at bounding box center [206, 254] width 12 height 12
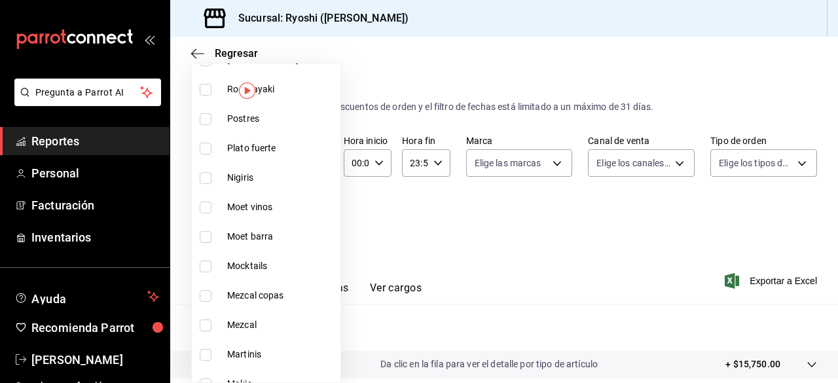
scroll to position [1071, 0]
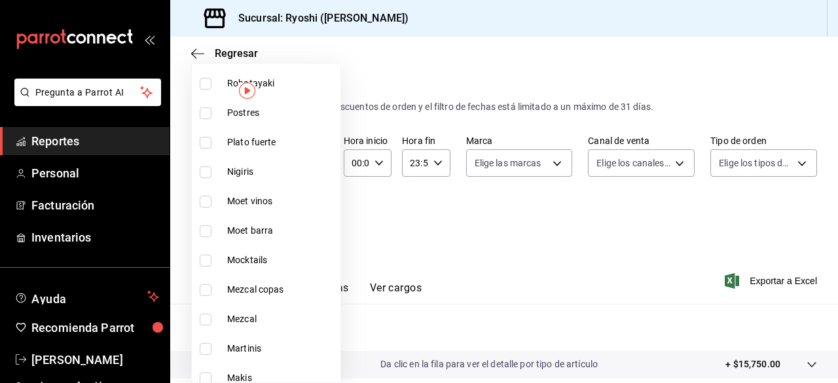
click at [205, 348] on input "checkbox" at bounding box center [206, 349] width 12 height 12
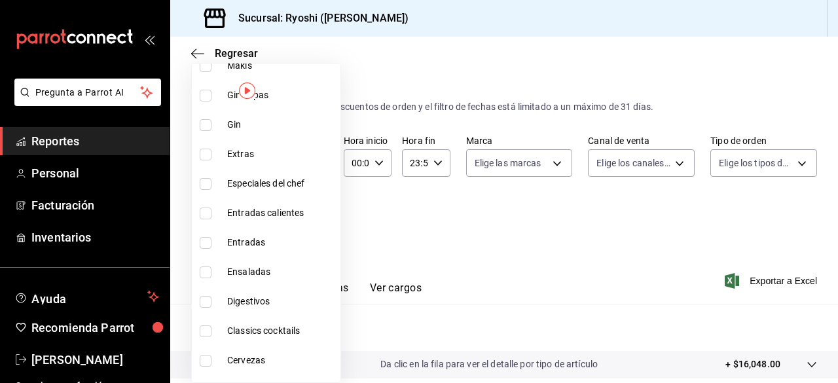
scroll to position [1395, 0]
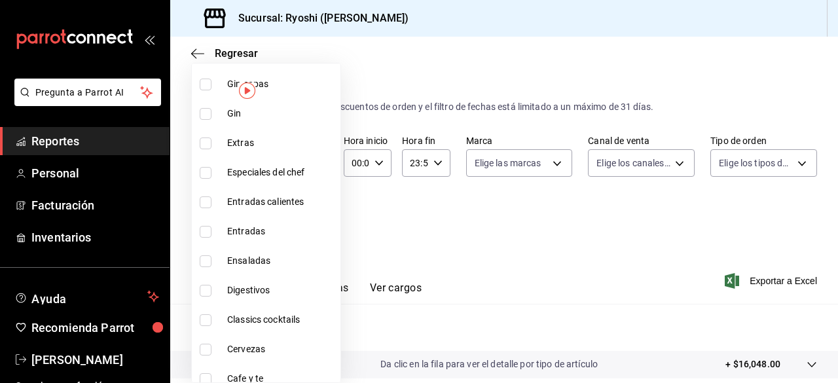
click at [205, 322] on input "checkbox" at bounding box center [206, 320] width 12 height 12
click at [515, 234] on div at bounding box center [419, 191] width 838 height 383
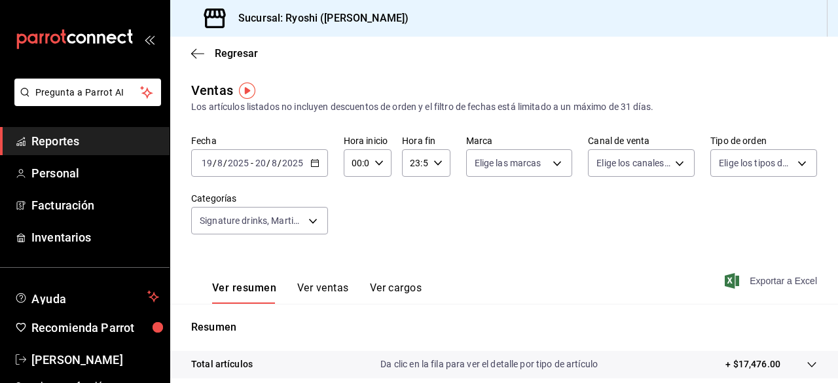
click at [736, 276] on span "Exportar a Excel" at bounding box center [772, 281] width 90 height 16
click at [736, 276] on div "Exportar a Excel" at bounding box center [772, 281] width 90 height 16
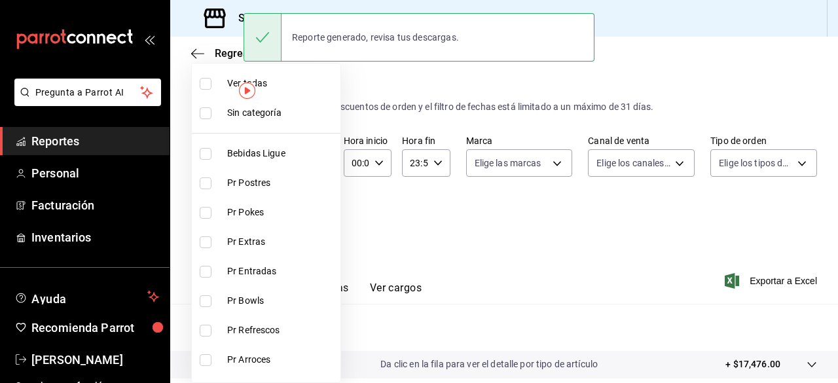
click at [314, 217] on body "Pregunta a Parrot AI Reportes Personal Facturación Inventarios Ayuda Recomienda…" at bounding box center [419, 191] width 838 height 383
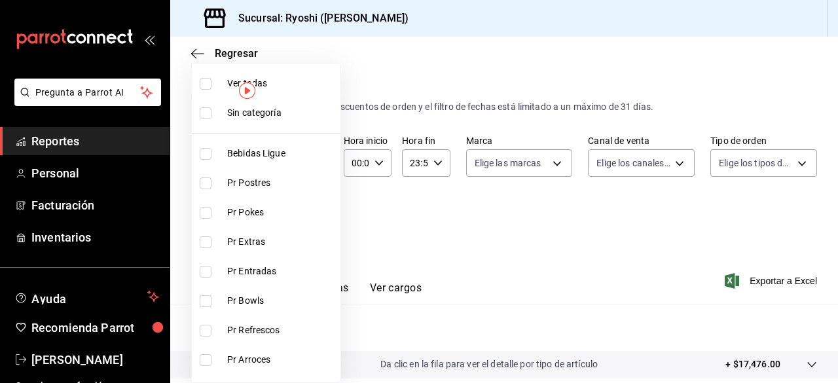
click at [208, 83] on input "checkbox" at bounding box center [206, 84] width 12 height 12
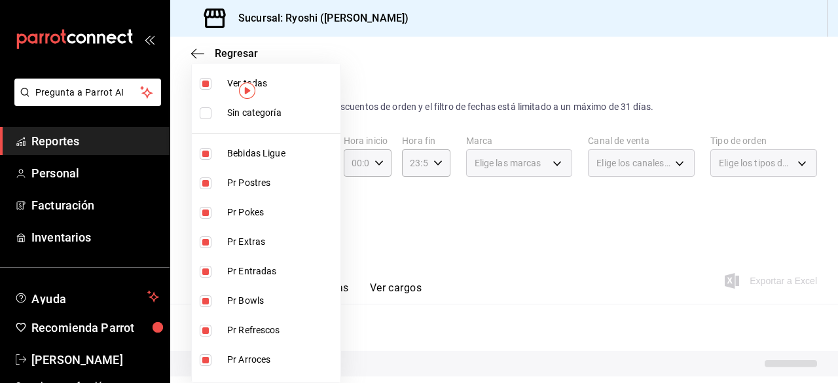
click at [208, 83] on input "checkbox" at bounding box center [206, 84] width 12 height 12
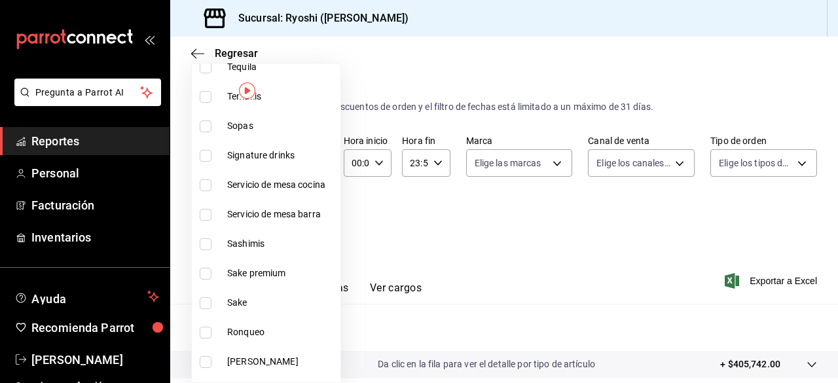
scroll to position [742, 0]
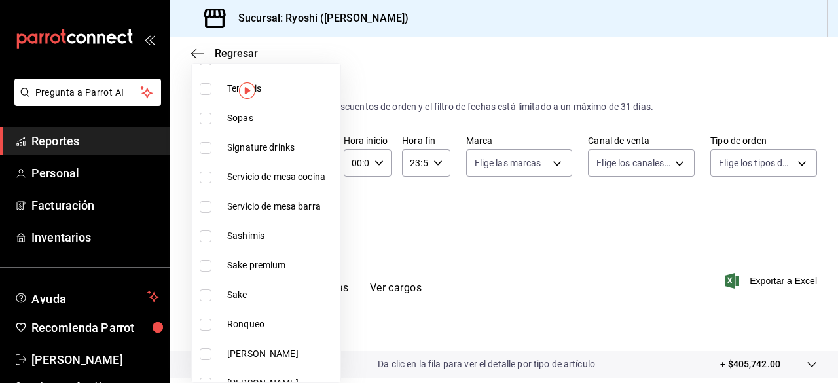
click at [206, 264] on input "checkbox" at bounding box center [206, 266] width 12 height 12
click at [205, 295] on input "checkbox" at bounding box center [206, 295] width 12 height 12
click at [479, 219] on div at bounding box center [419, 191] width 838 height 383
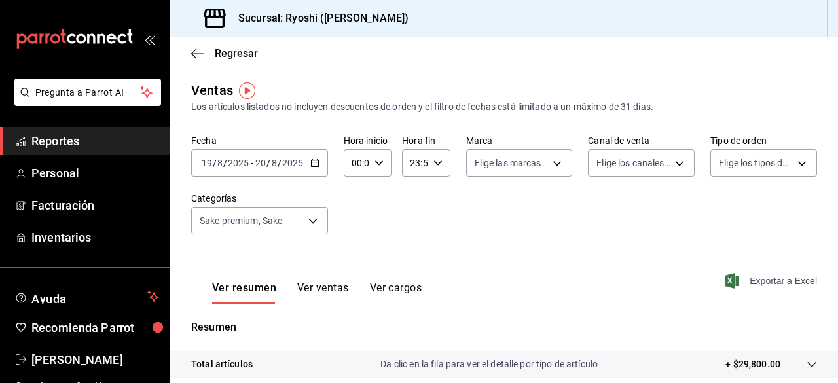
click at [729, 279] on span "Exportar a Excel" at bounding box center [772, 281] width 90 height 16
click at [729, 279] on div "Exportando a excel..." at bounding box center [764, 281] width 106 height 12
click at [311, 221] on body "Pregunta a Parrot AI Reportes Personal Facturación Inventarios Ayuda Recomienda…" at bounding box center [419, 191] width 838 height 383
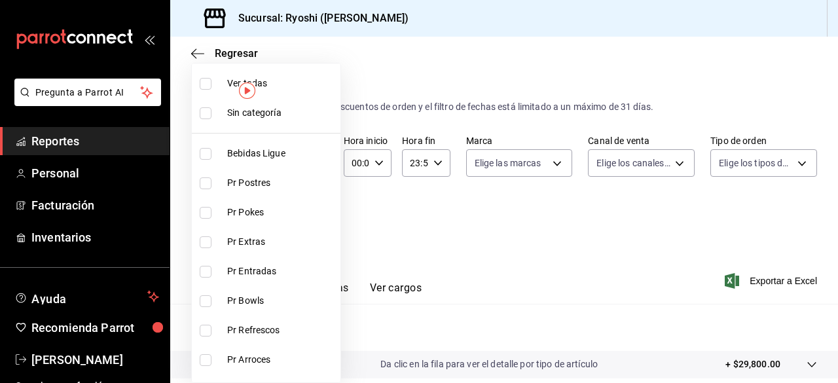
click at [207, 83] on input "checkbox" at bounding box center [206, 84] width 12 height 12
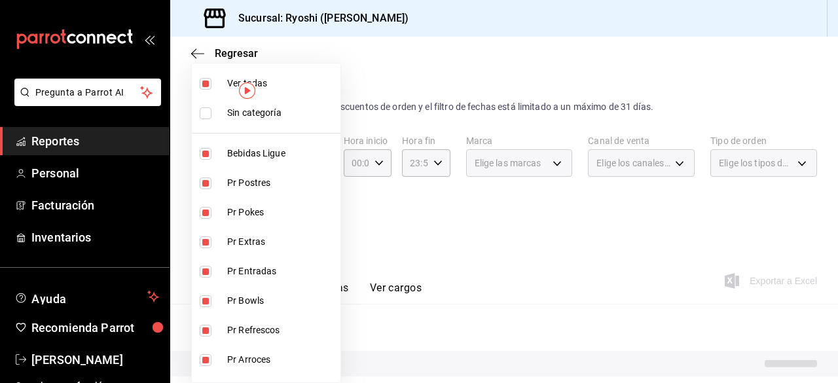
click at [207, 83] on input "checkbox" at bounding box center [206, 84] width 12 height 12
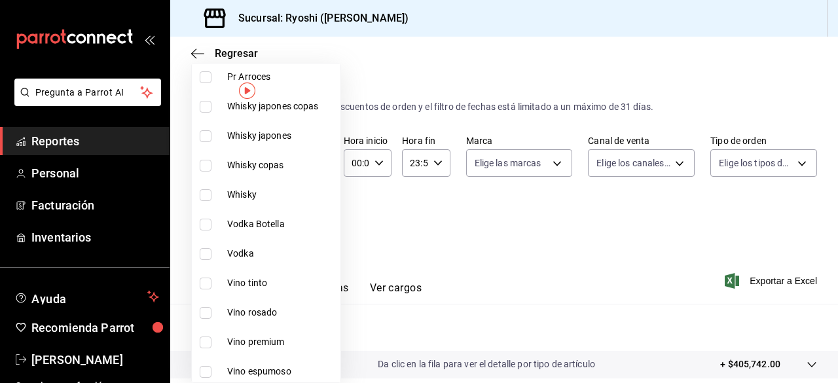
scroll to position [296, 0]
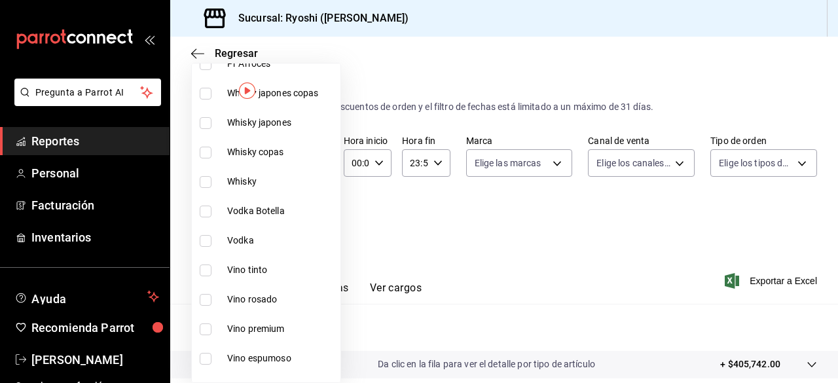
click at [203, 274] on input "checkbox" at bounding box center [206, 270] width 12 height 12
click at [667, 277] on div at bounding box center [419, 191] width 838 height 383
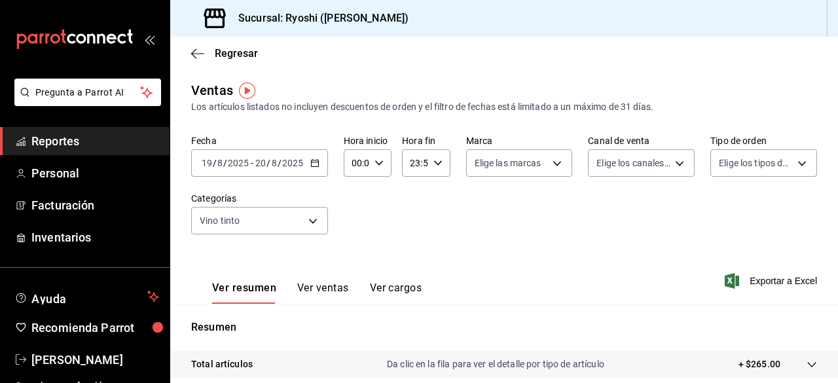
click at [749, 271] on div "Ver resumen Ver ventas Ver cargos Exportar a Excel" at bounding box center [503, 277] width 667 height 54
click at [749, 277] on span "Exportar a Excel" at bounding box center [772, 281] width 90 height 16
click at [749, 277] on div "Exportando a excel..." at bounding box center [764, 281] width 106 height 12
